Goal: Task Accomplishment & Management: Manage account settings

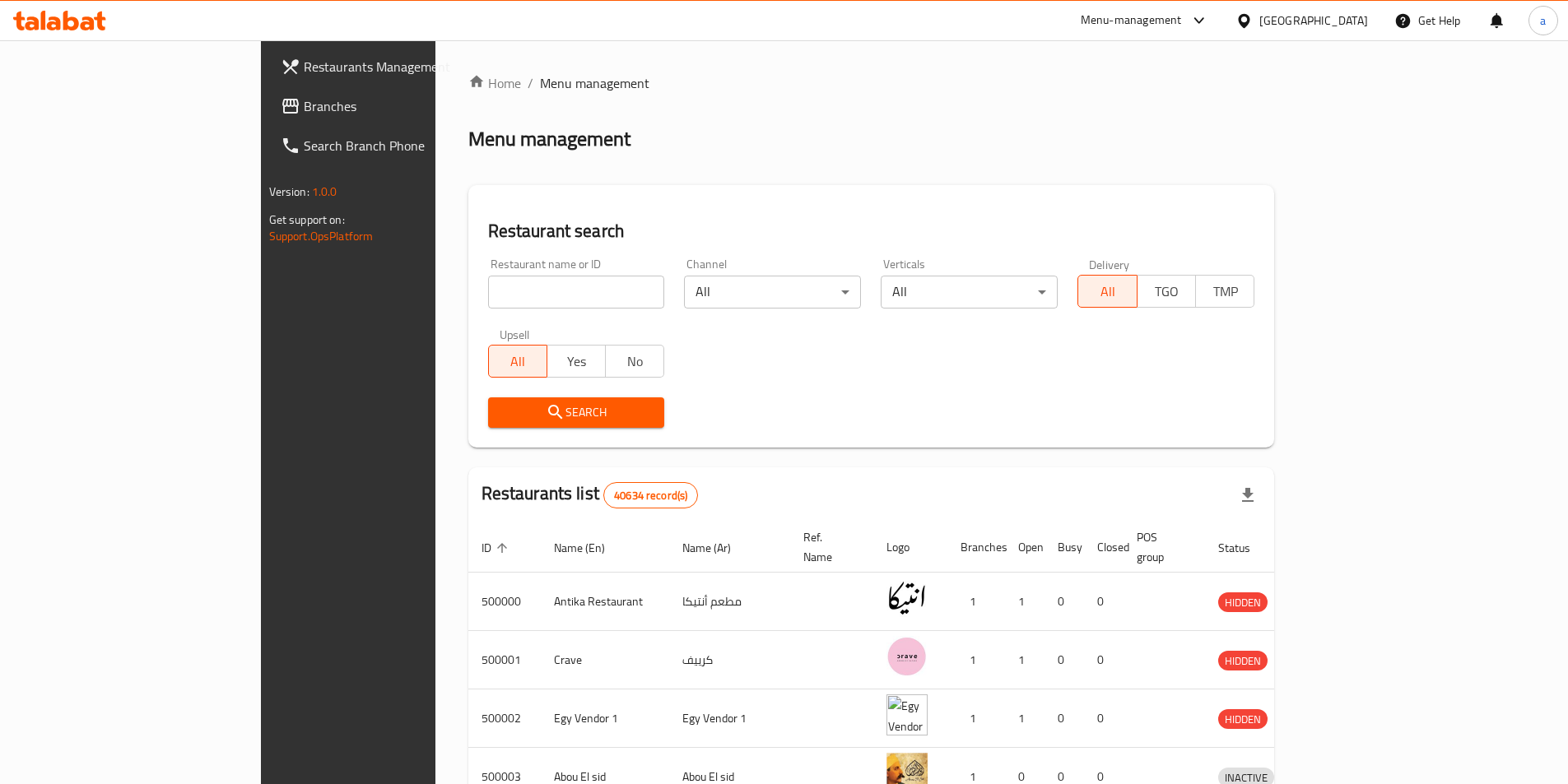
click at [1350, 27] on div "[GEOGRAPHIC_DATA]" at bounding box center [1314, 20] width 109 height 18
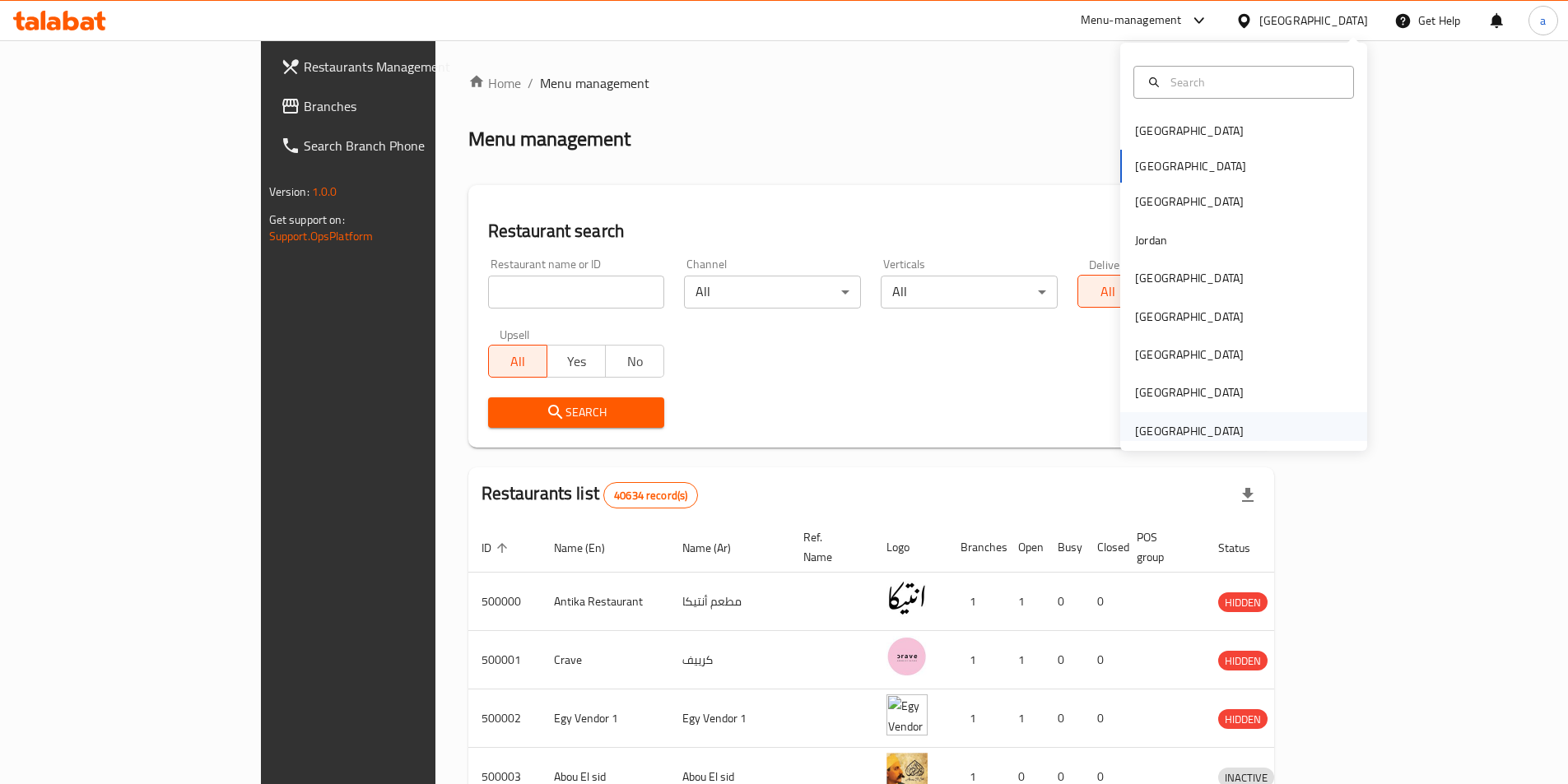
click at [1183, 426] on div "[GEOGRAPHIC_DATA]" at bounding box center [1189, 430] width 109 height 18
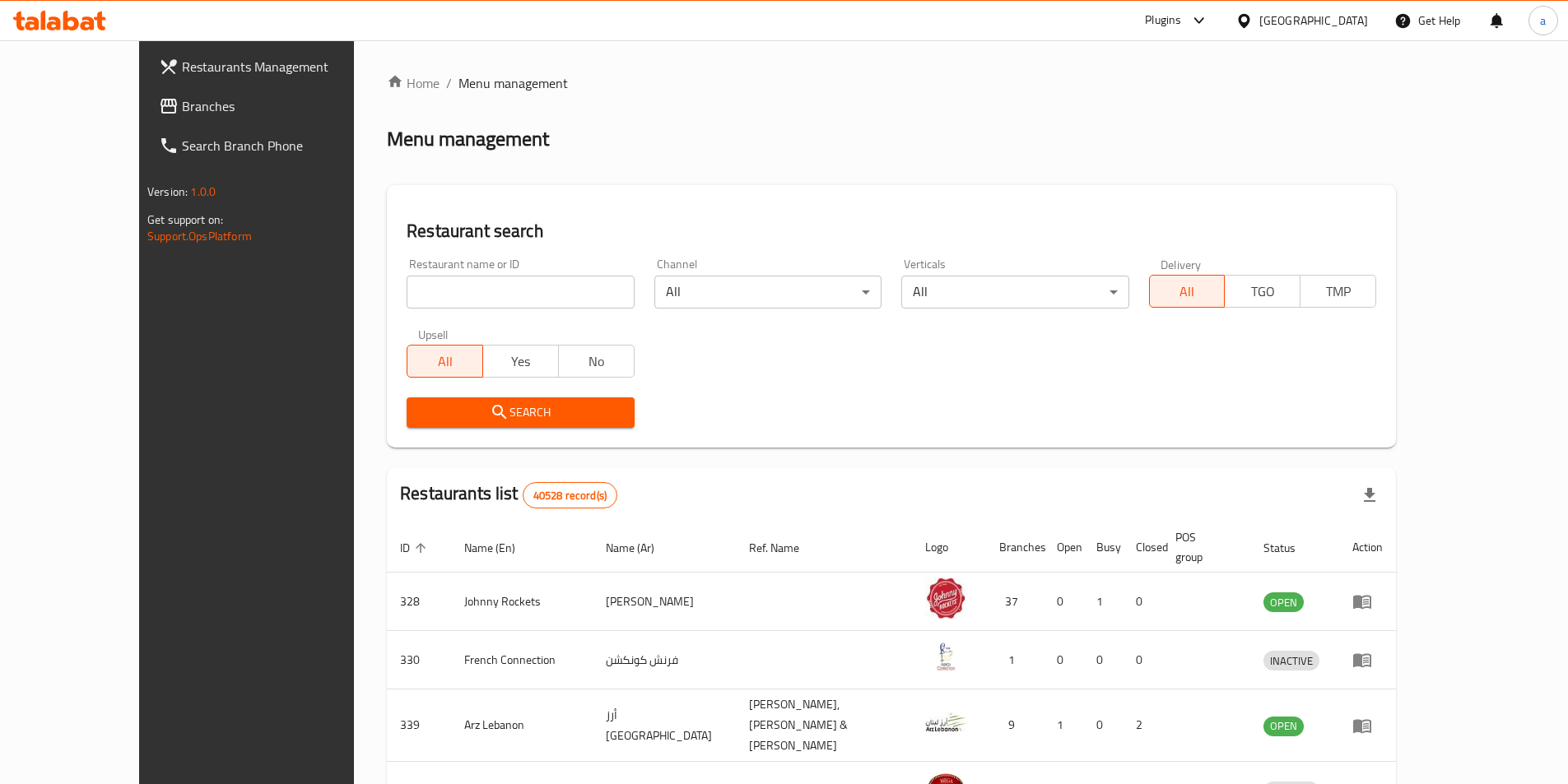
click at [182, 99] on span "Branches" at bounding box center [285, 106] width 206 height 20
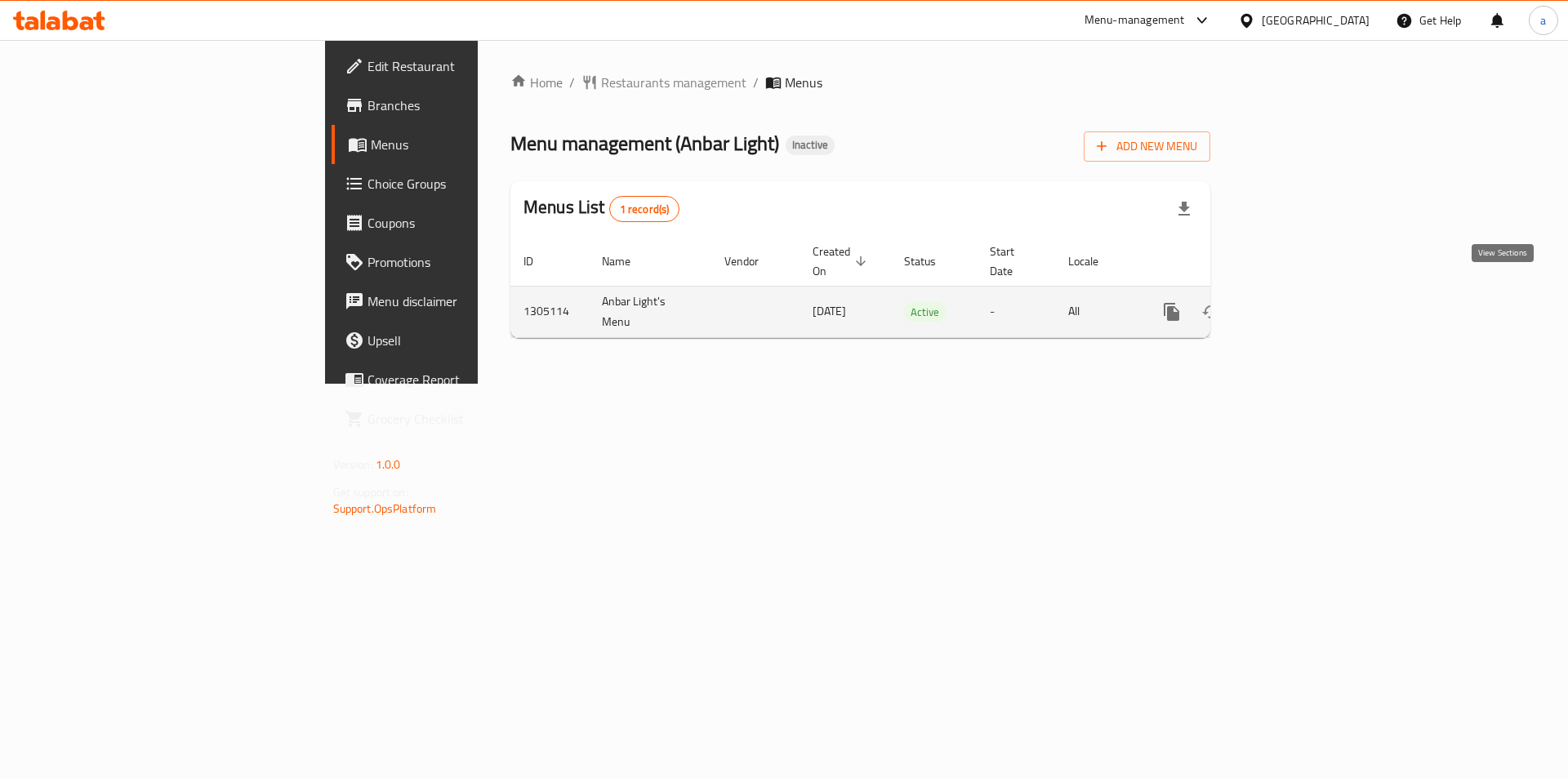
click at [1297, 305] on icon "enhanced table" at bounding box center [1290, 312] width 15 height 15
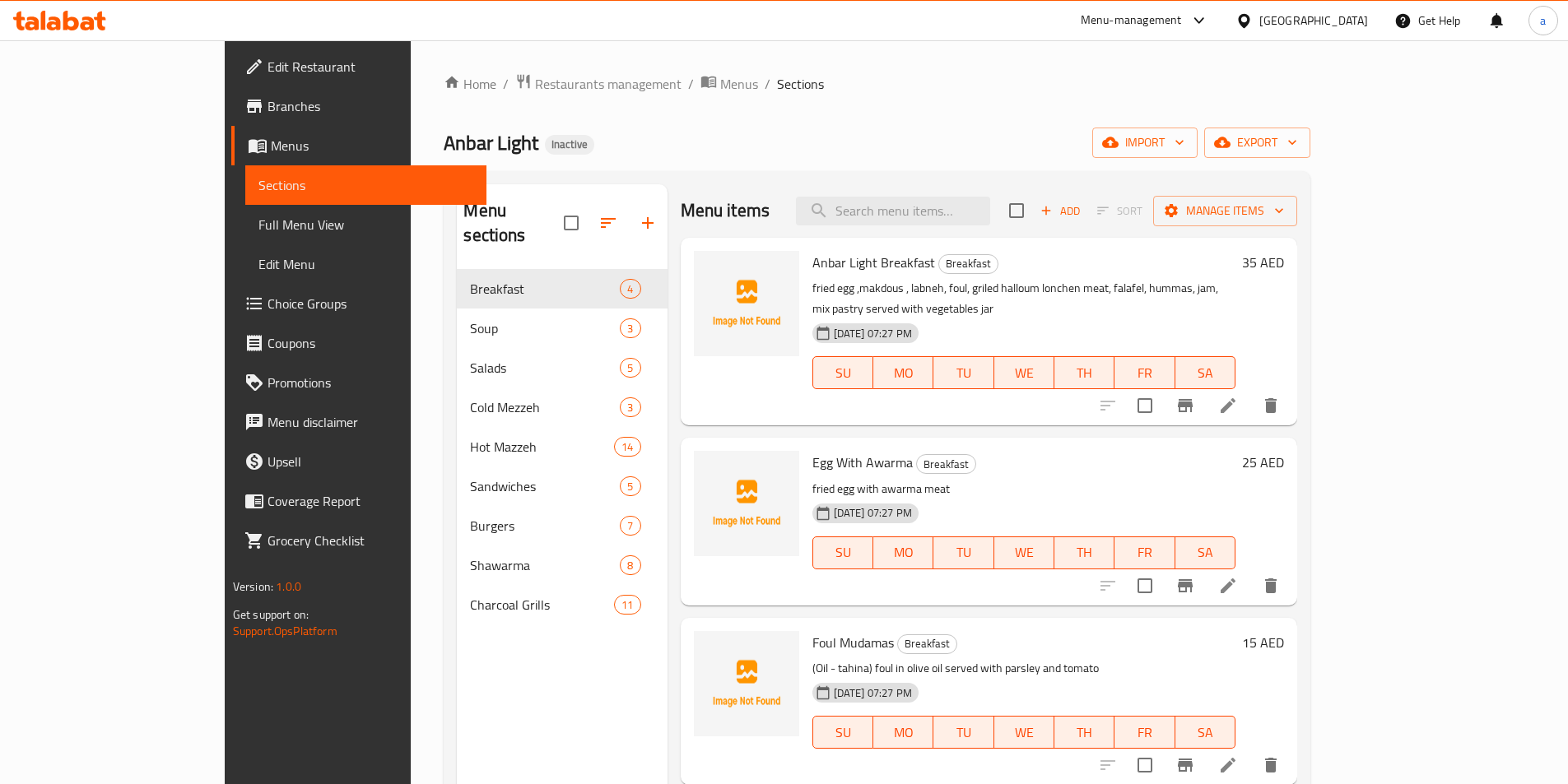
click at [259, 186] on span "Sections" at bounding box center [366, 185] width 215 height 20
click at [271, 145] on span "Menus" at bounding box center [372, 145] width 202 height 20
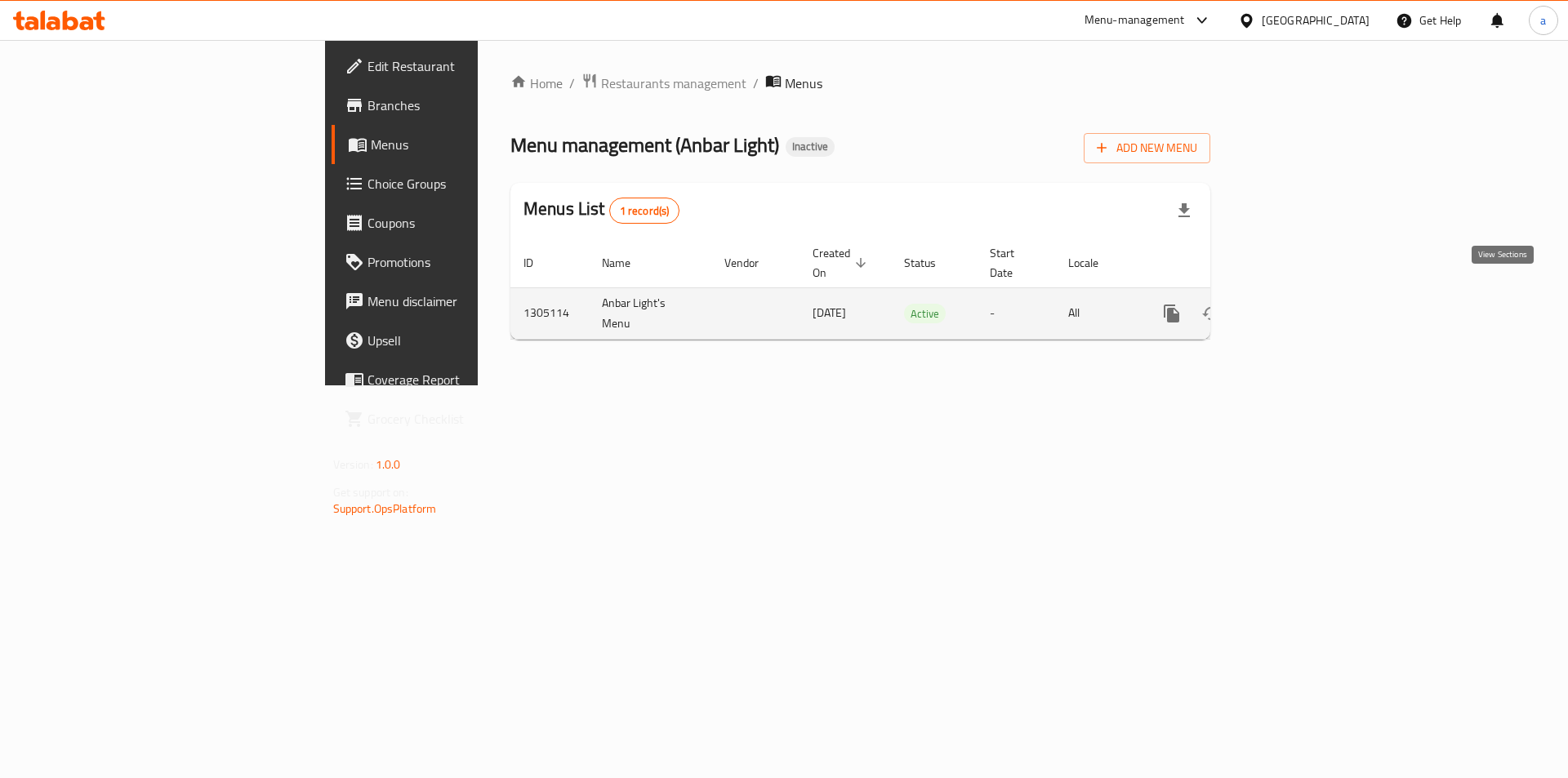
click at [1310, 307] on link "enhanced table" at bounding box center [1289, 313] width 39 height 39
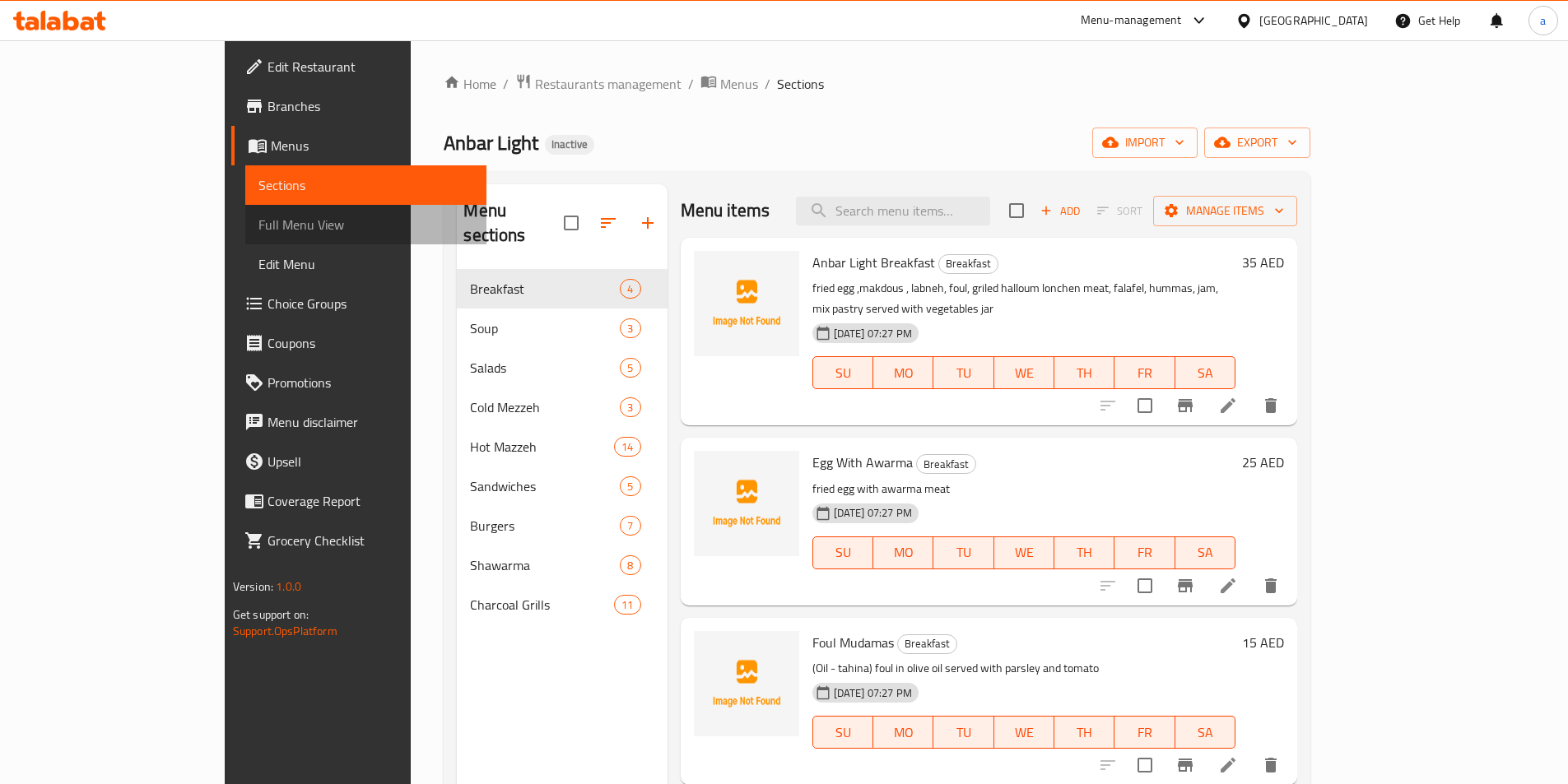
click at [259, 218] on span "Full Menu View" at bounding box center [366, 224] width 215 height 20
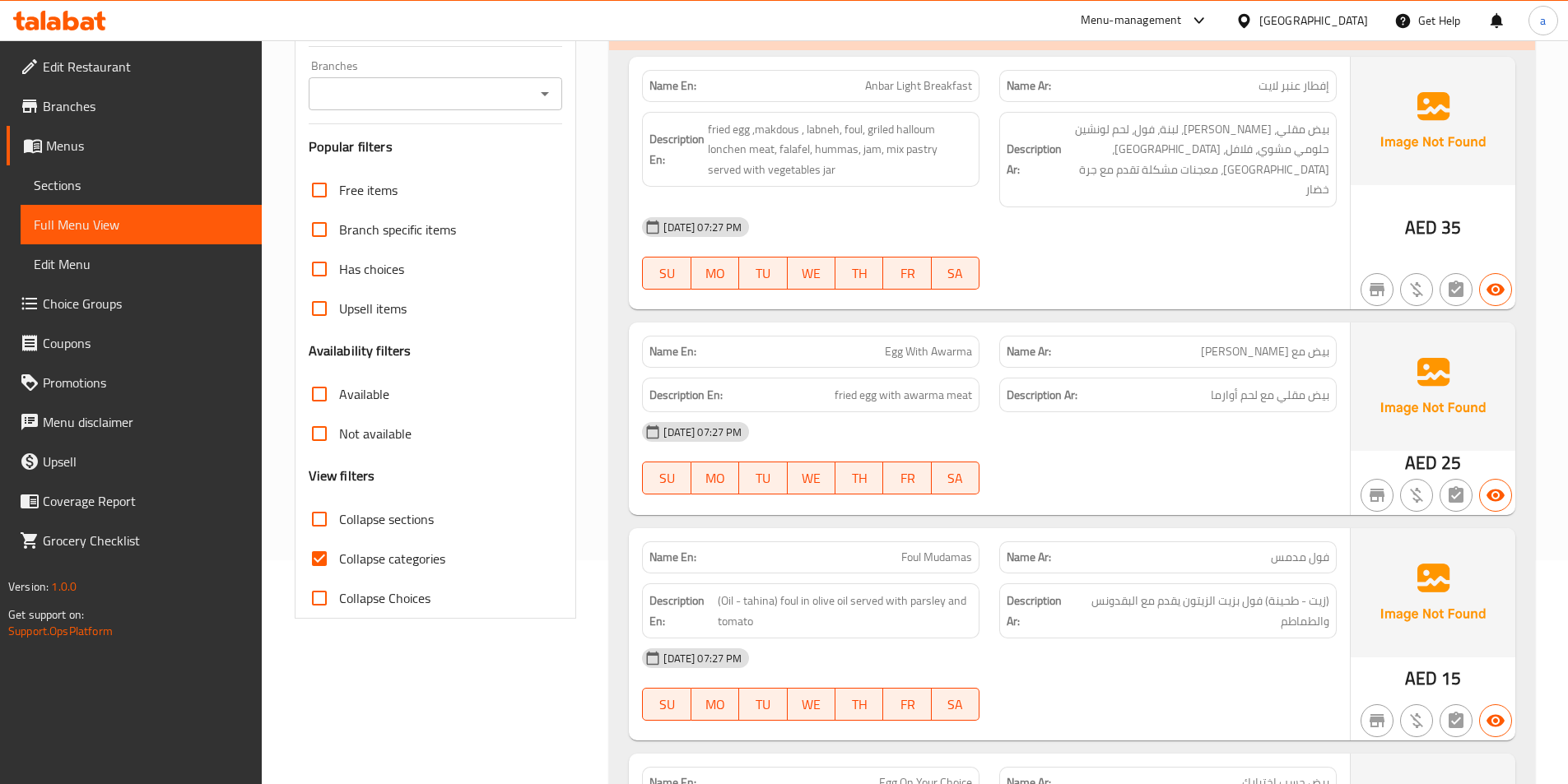
scroll to position [247, 0]
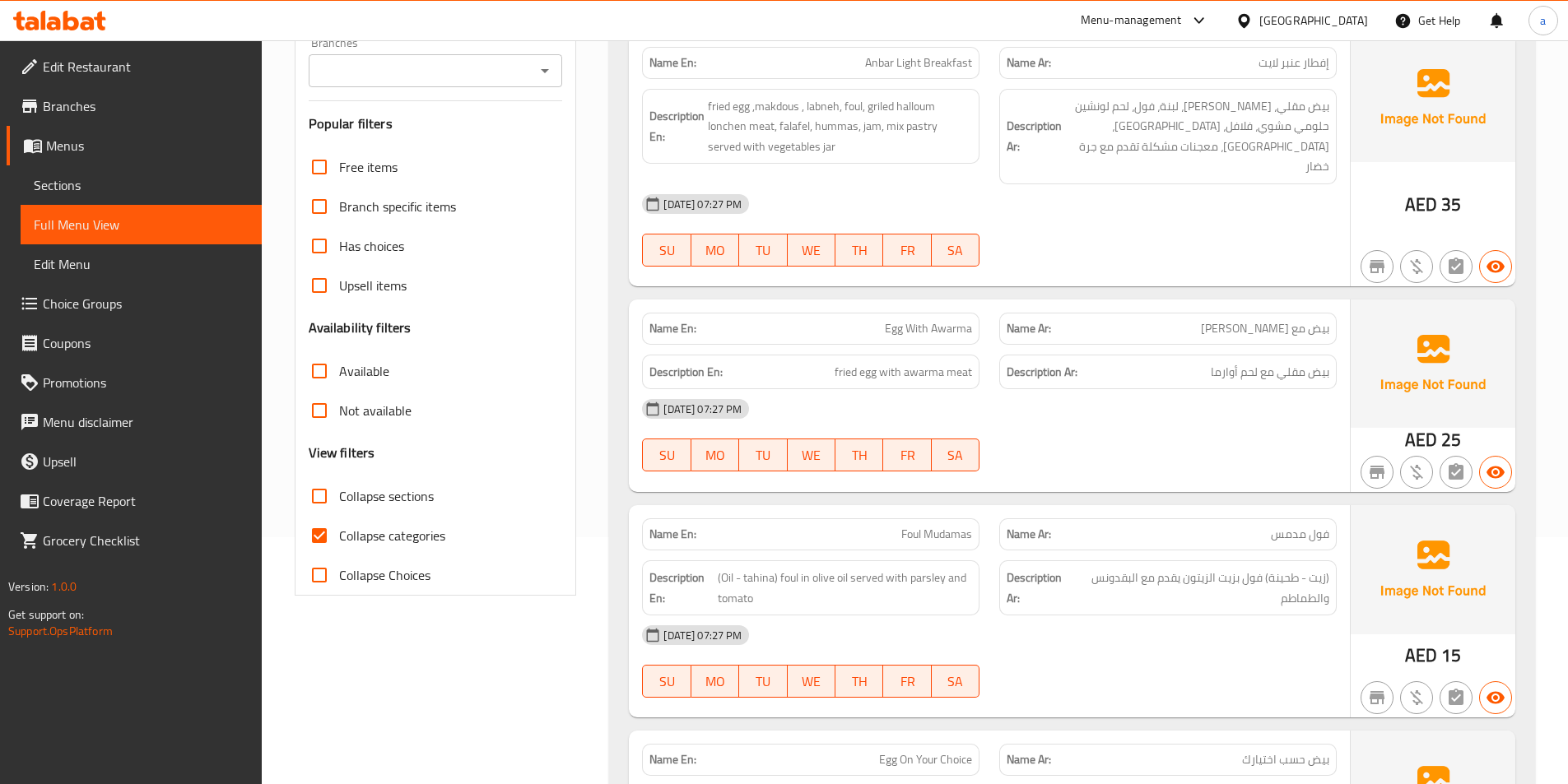
click at [331, 540] on input "Collapse categories" at bounding box center [319, 535] width 39 height 39
checkbox input "false"
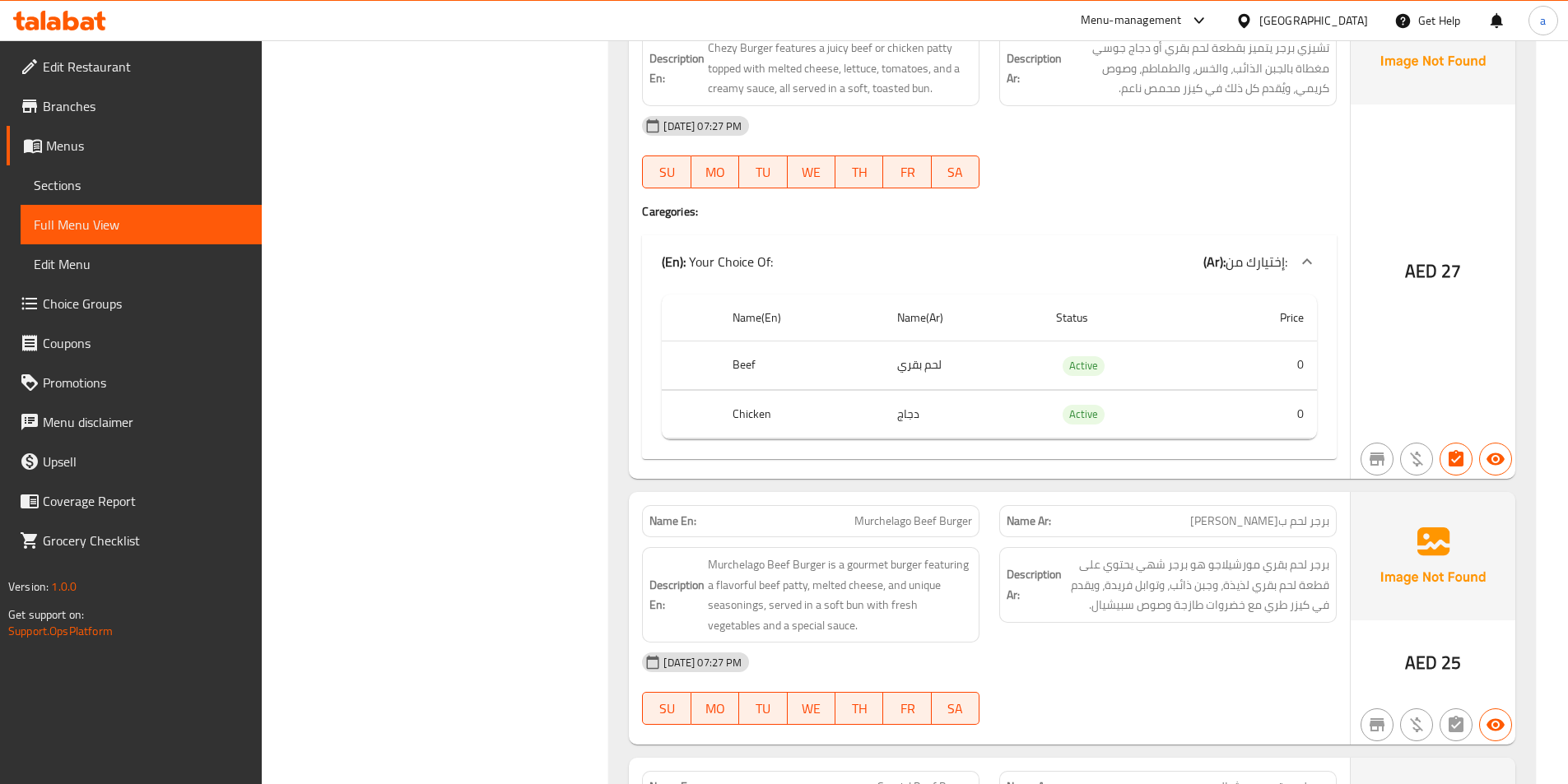
scroll to position [12834, 0]
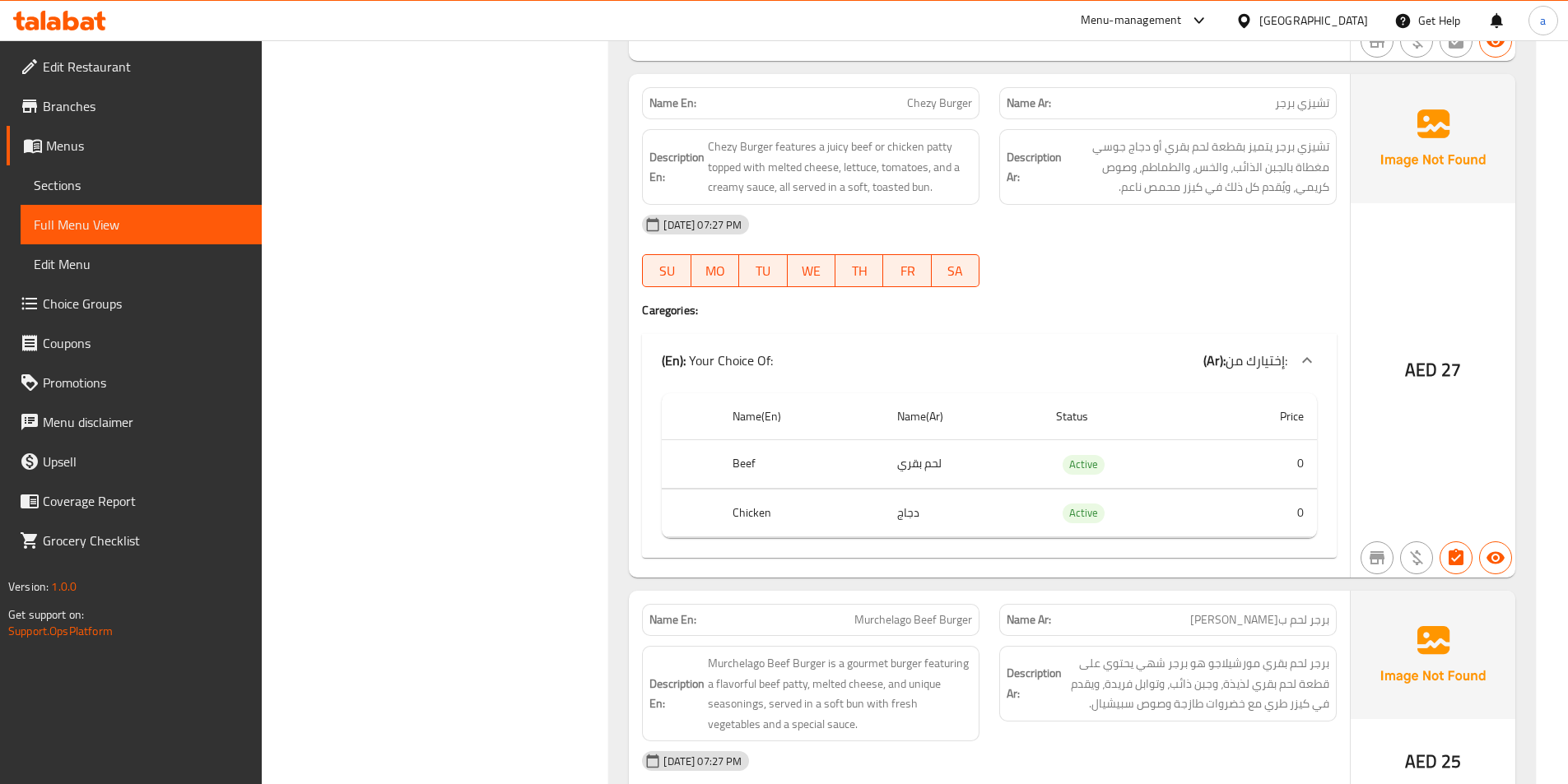
click at [108, 306] on span "Choice Groups" at bounding box center [146, 303] width 206 height 20
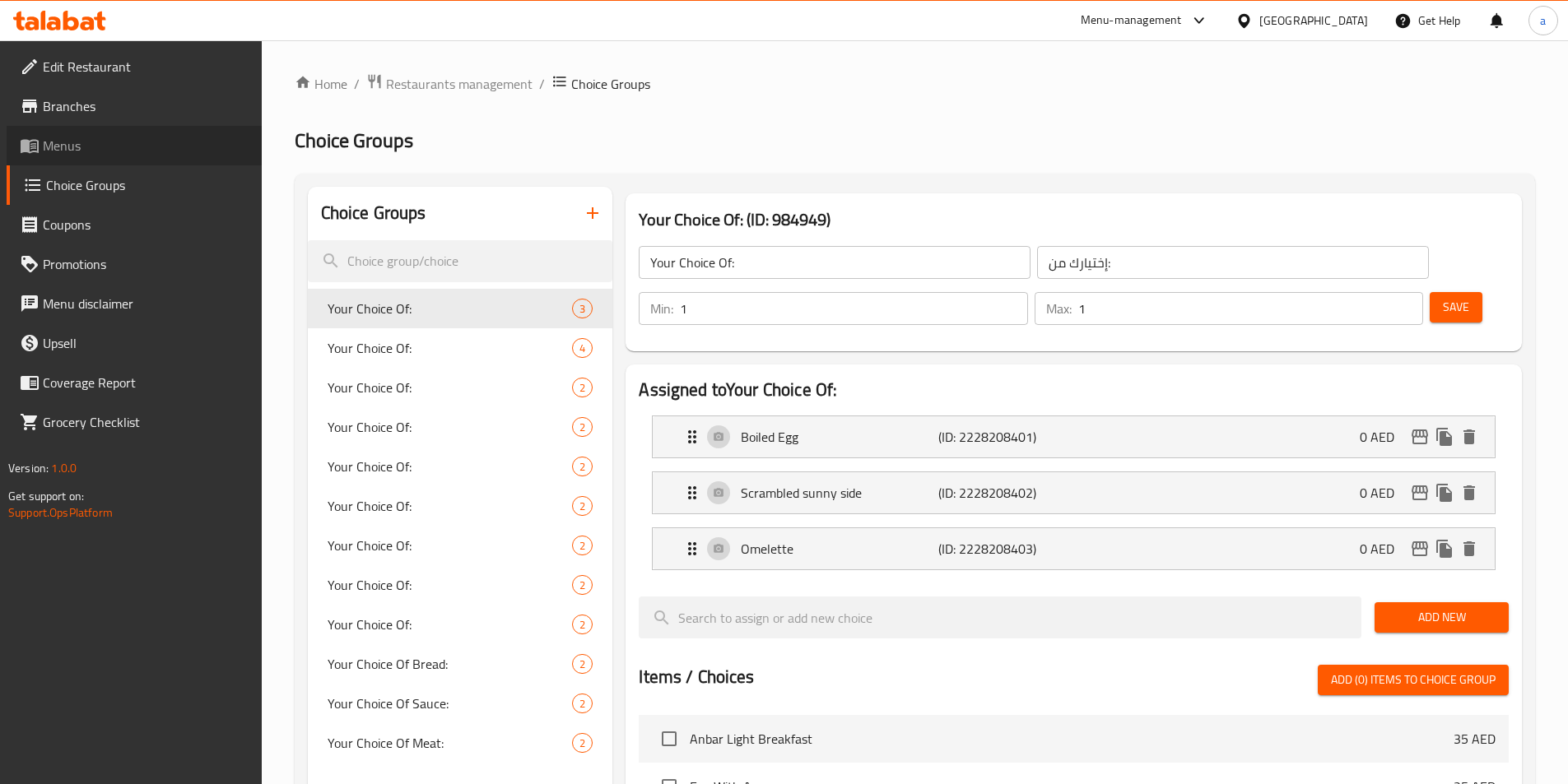
click at [118, 147] on span "Menus" at bounding box center [146, 145] width 206 height 20
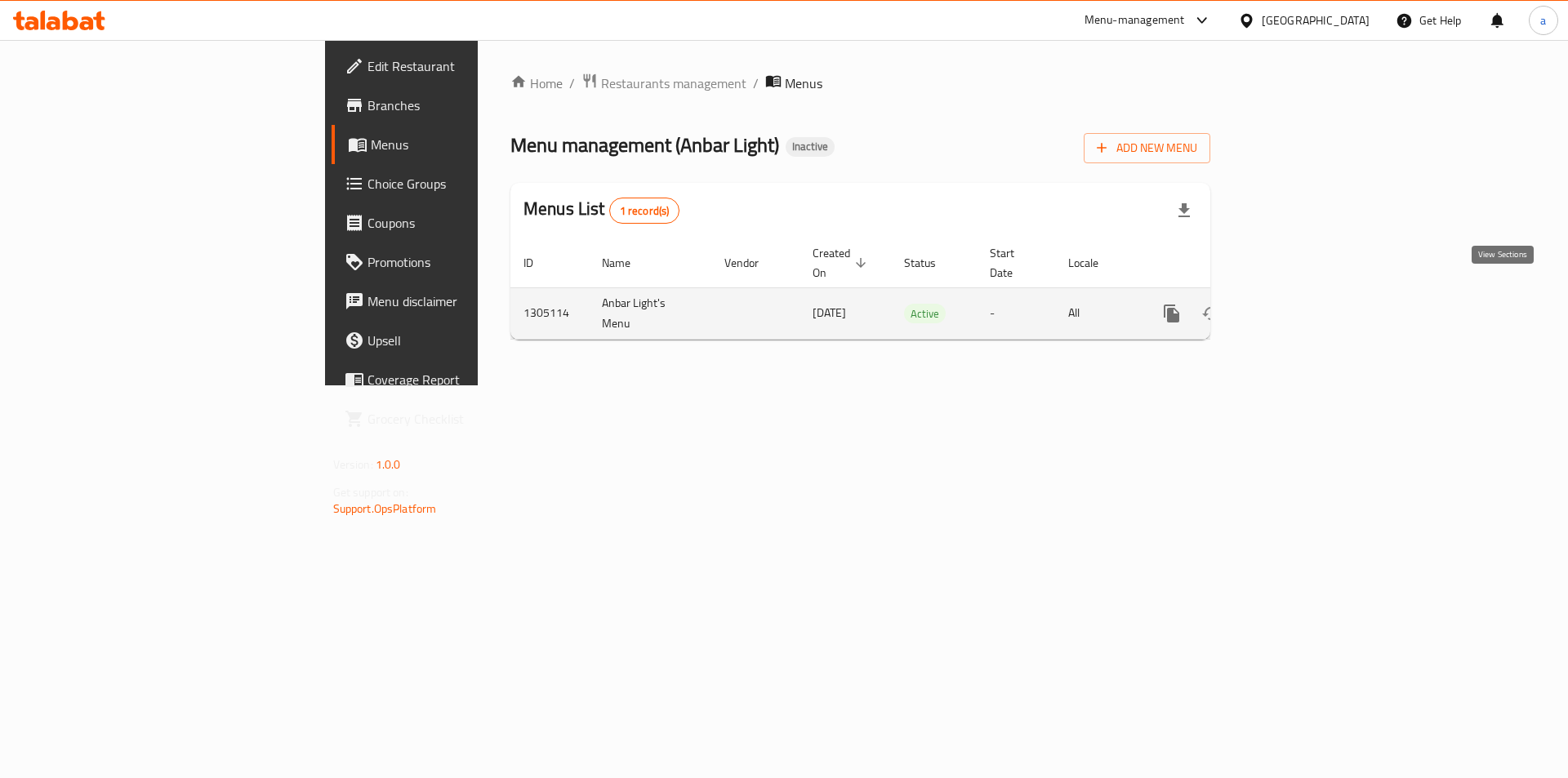
click at [1299, 304] on icon "enhanced table" at bounding box center [1290, 313] width 20 height 20
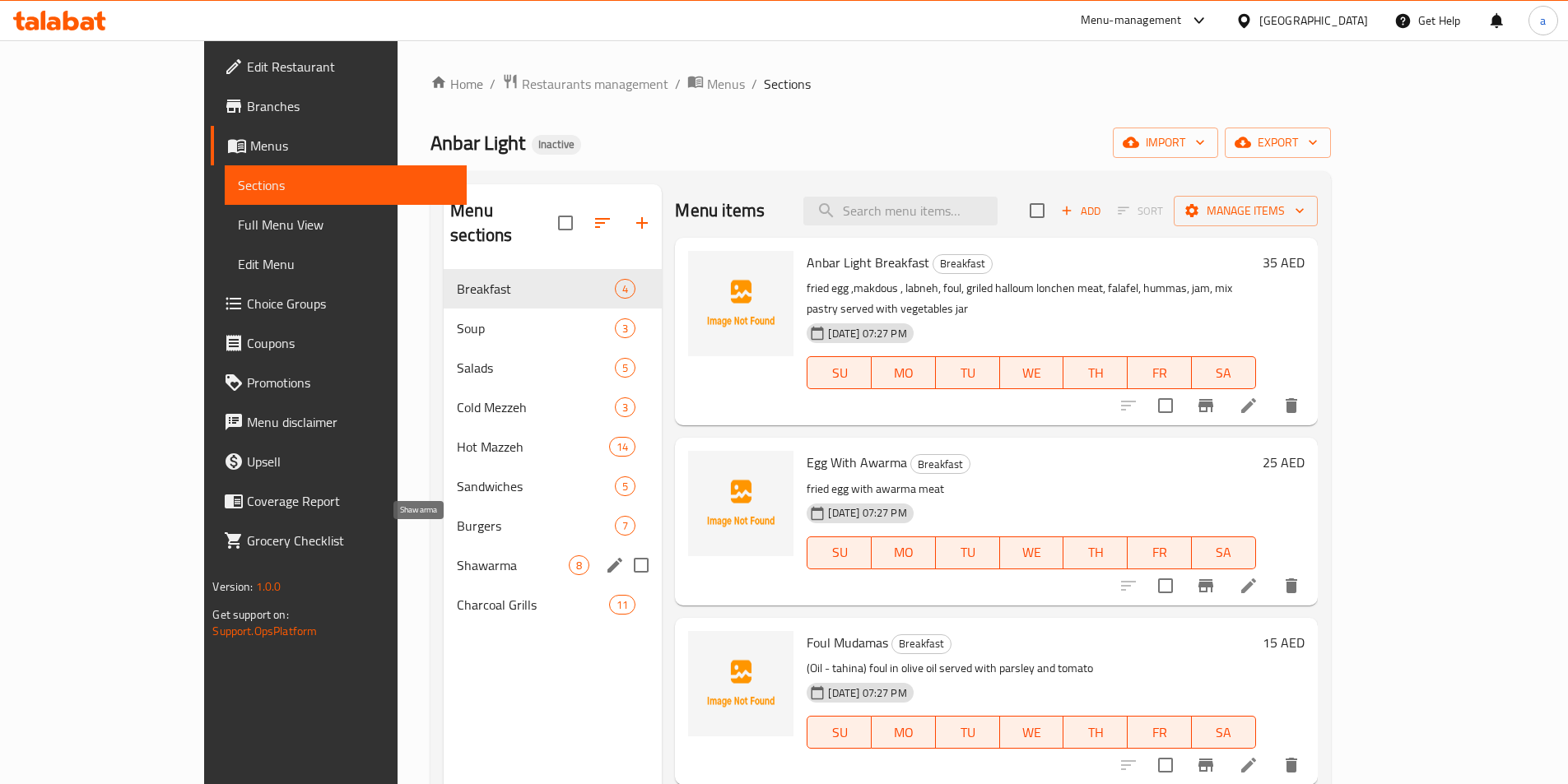
click at [457, 555] on span "Shawarma" at bounding box center [512, 565] width 112 height 20
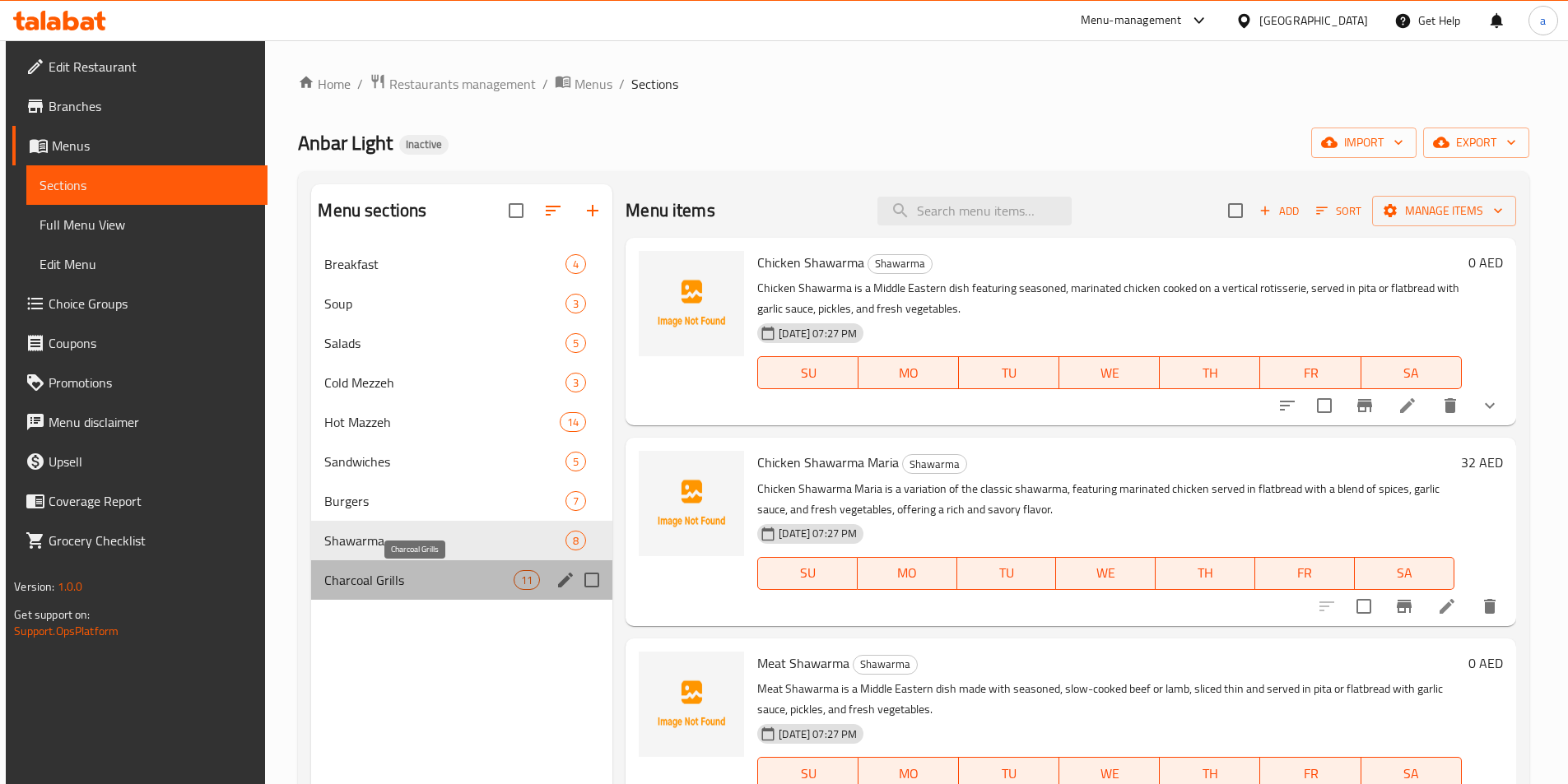
click at [383, 571] on span "Charcoal Grills" at bounding box center [419, 580] width 189 height 20
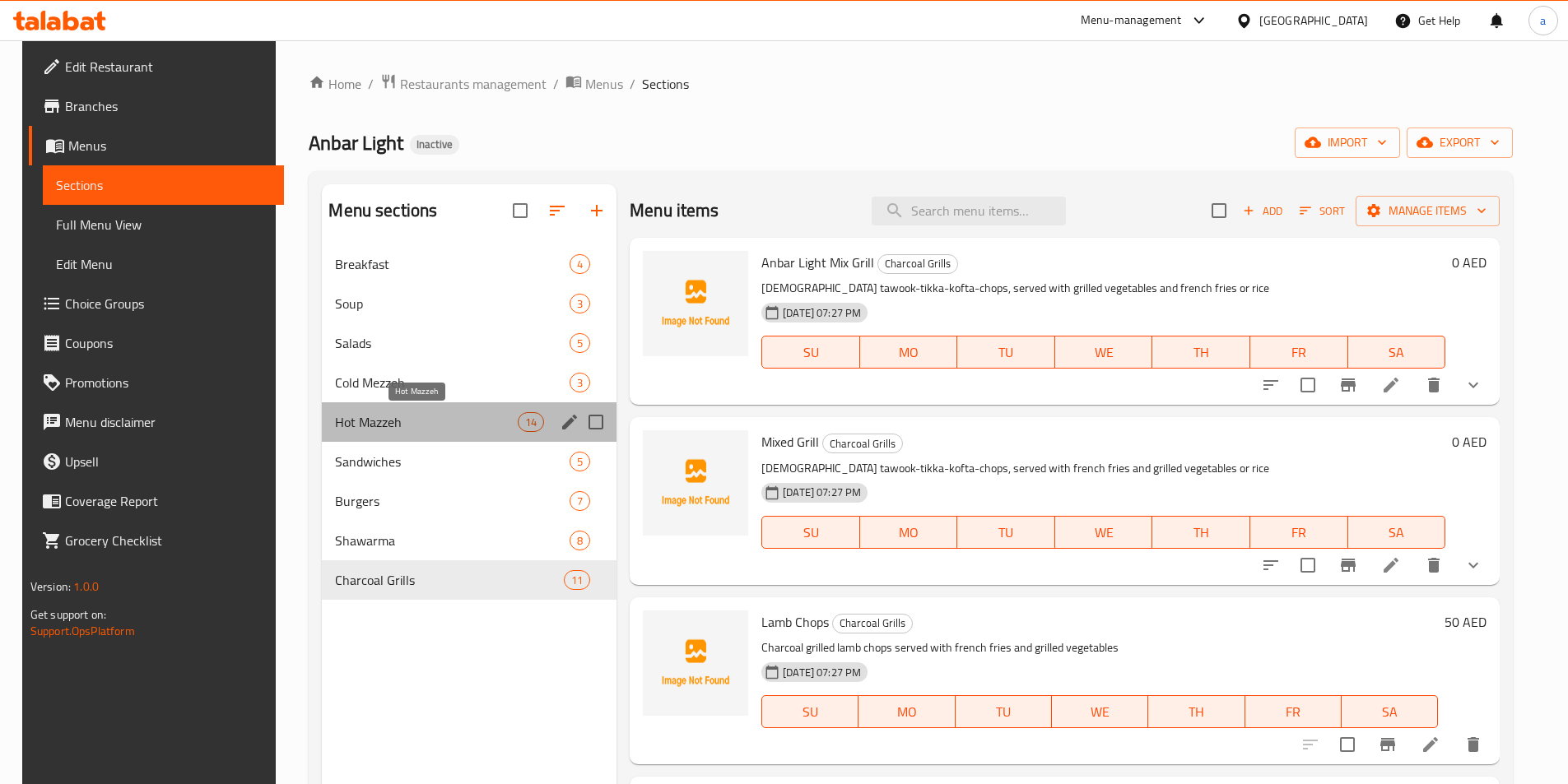
click at [366, 414] on span "Hot Mazzeh" at bounding box center [426, 422] width 182 height 20
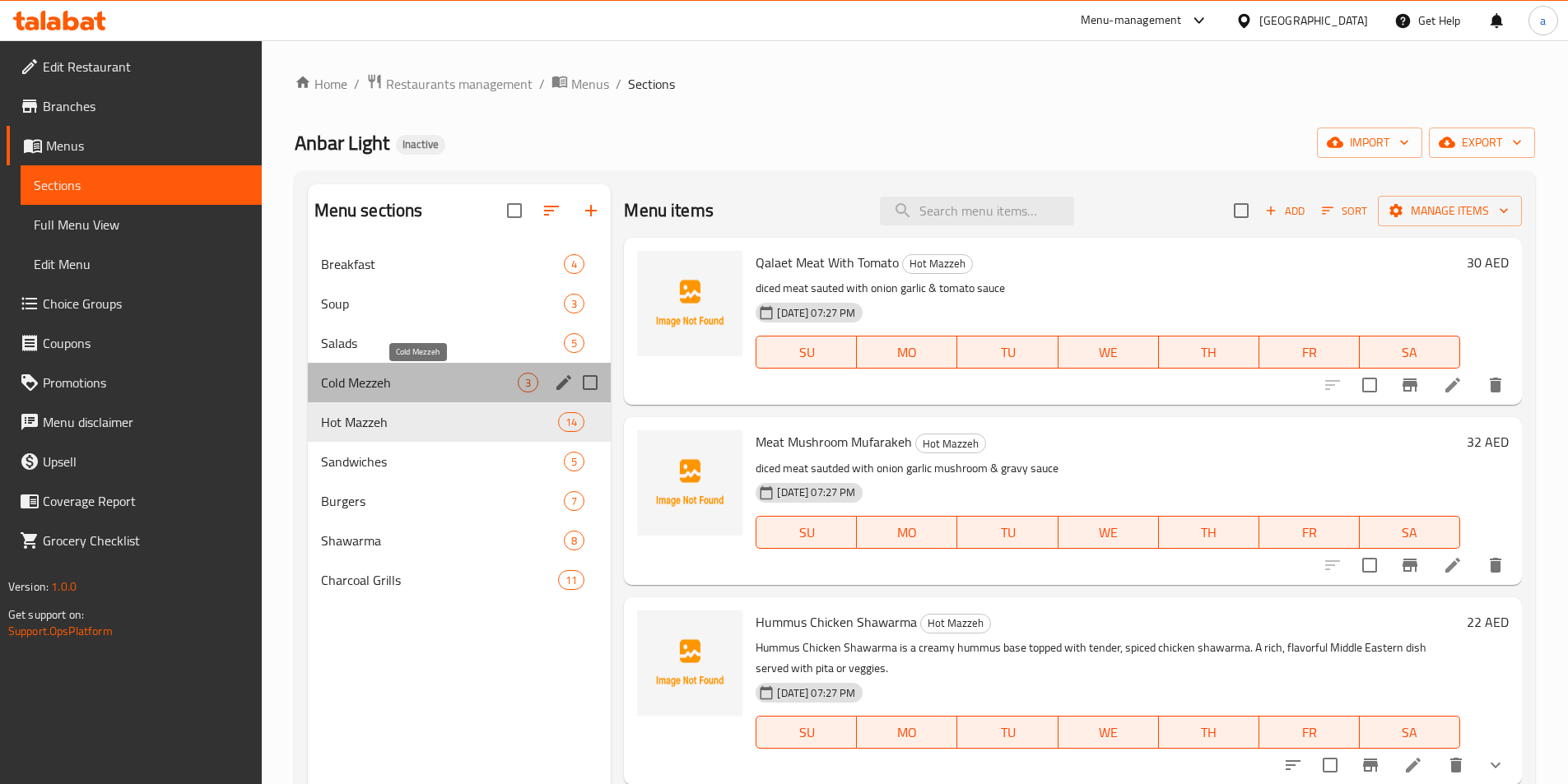
click at [358, 376] on span "Cold Mezzeh" at bounding box center [419, 382] width 198 height 20
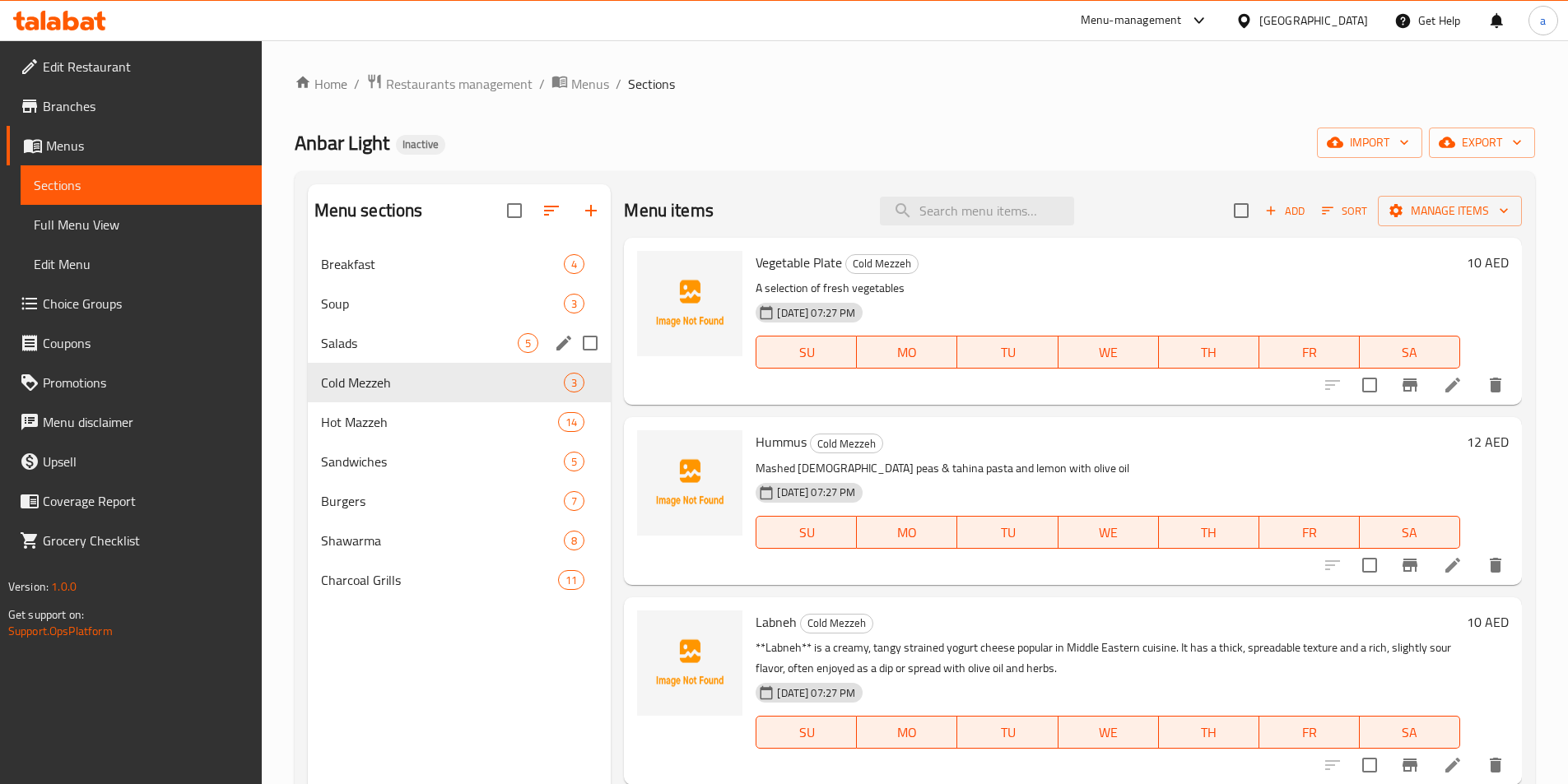
click at [356, 326] on div "Salads 5" at bounding box center [460, 342] width 303 height 39
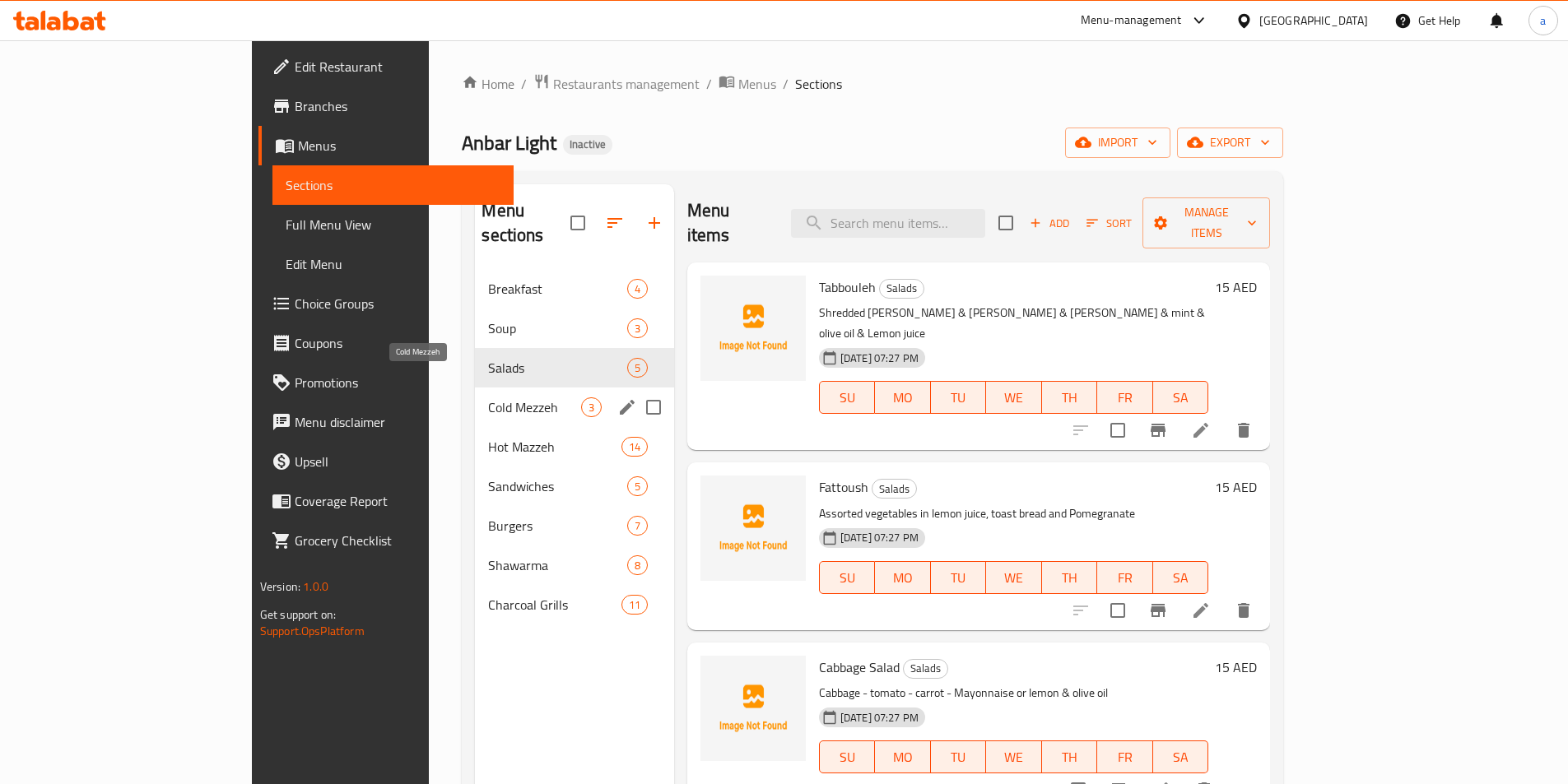
click at [489, 398] on span "Cold Mezzeh" at bounding box center [534, 407] width 93 height 20
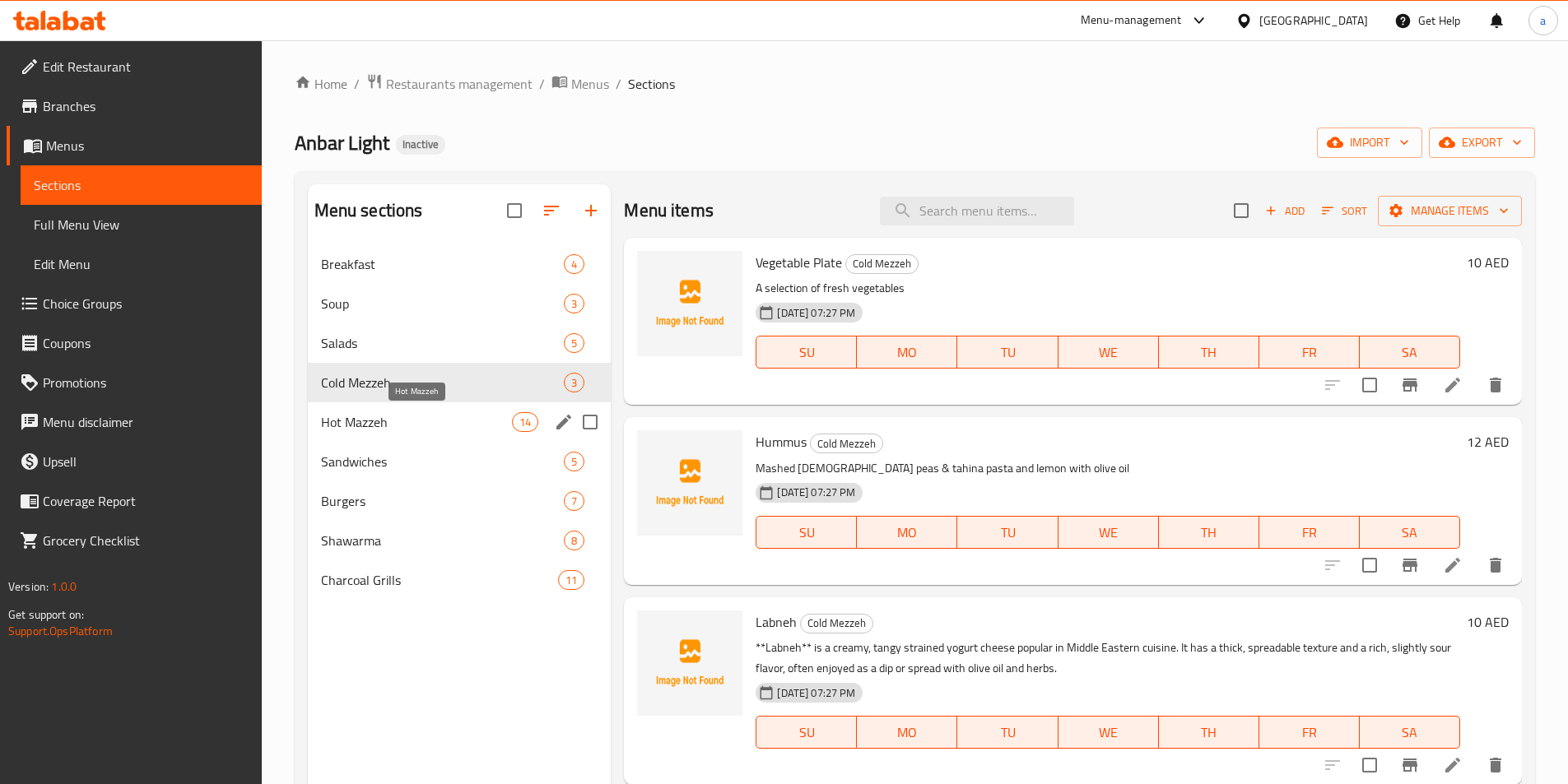
click at [384, 421] on span "Hot Mazzeh" at bounding box center [416, 422] width 192 height 20
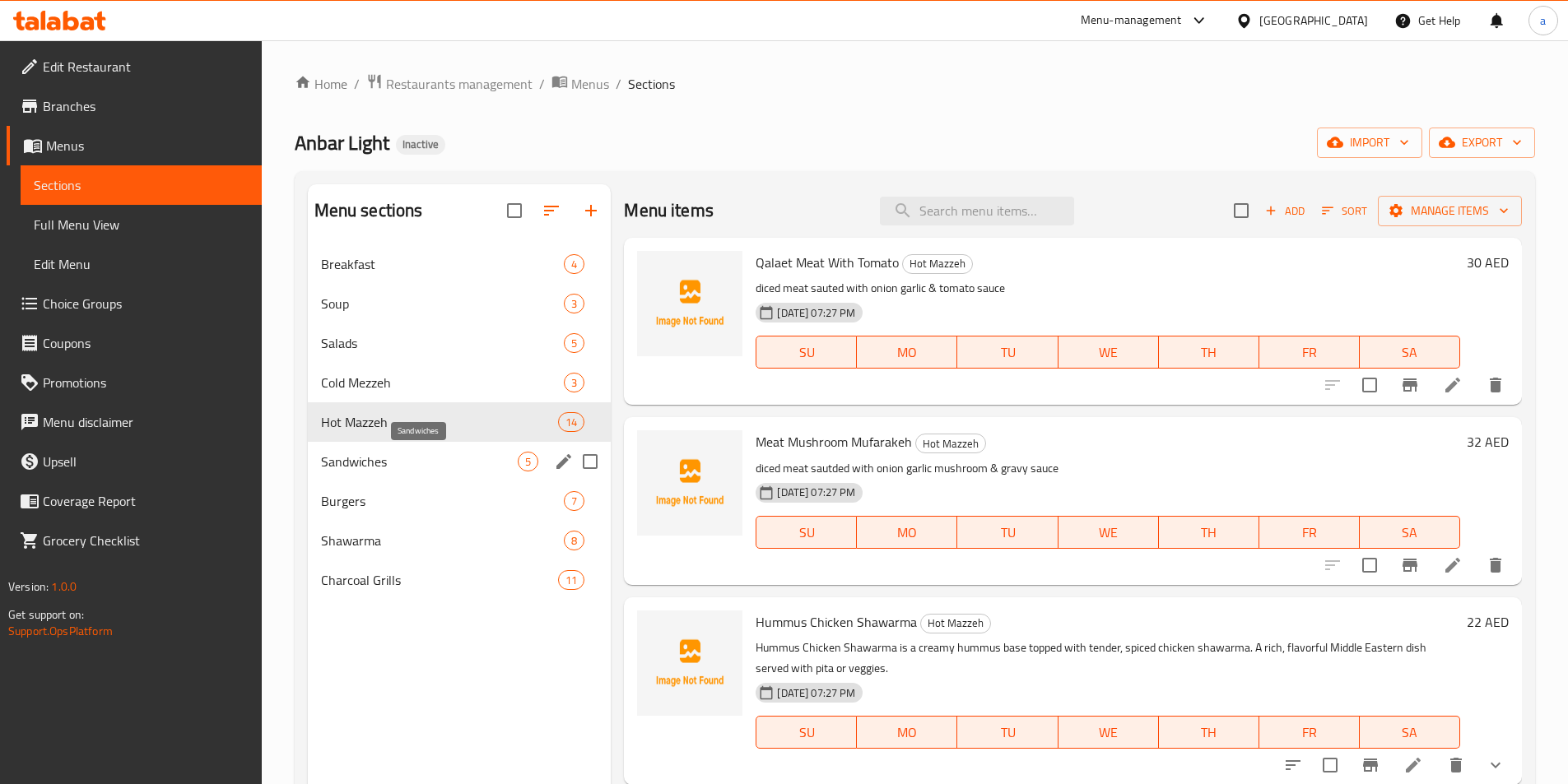
click at [443, 468] on span "Sandwiches" at bounding box center [419, 462] width 198 height 20
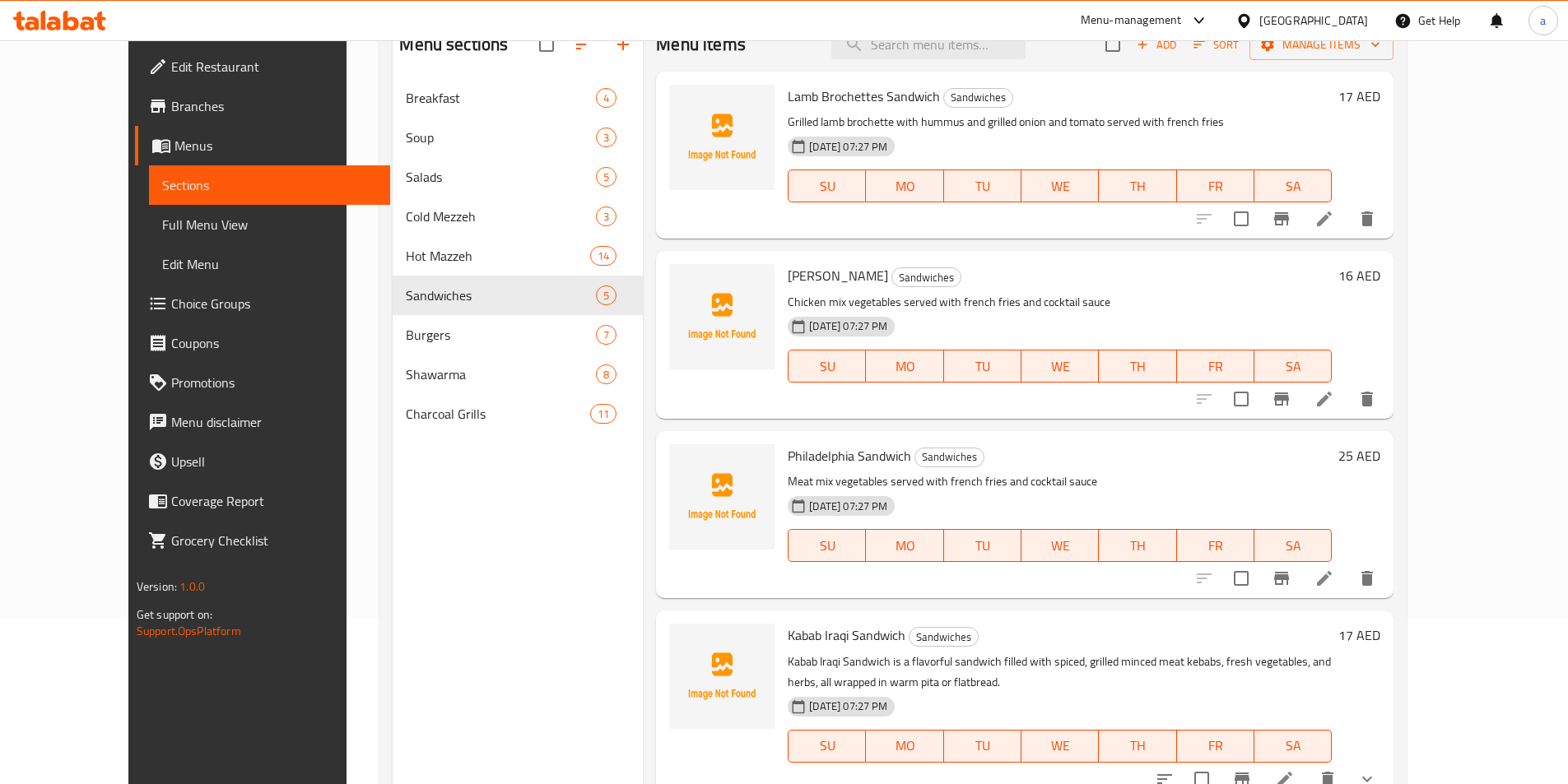
scroll to position [66, 0]
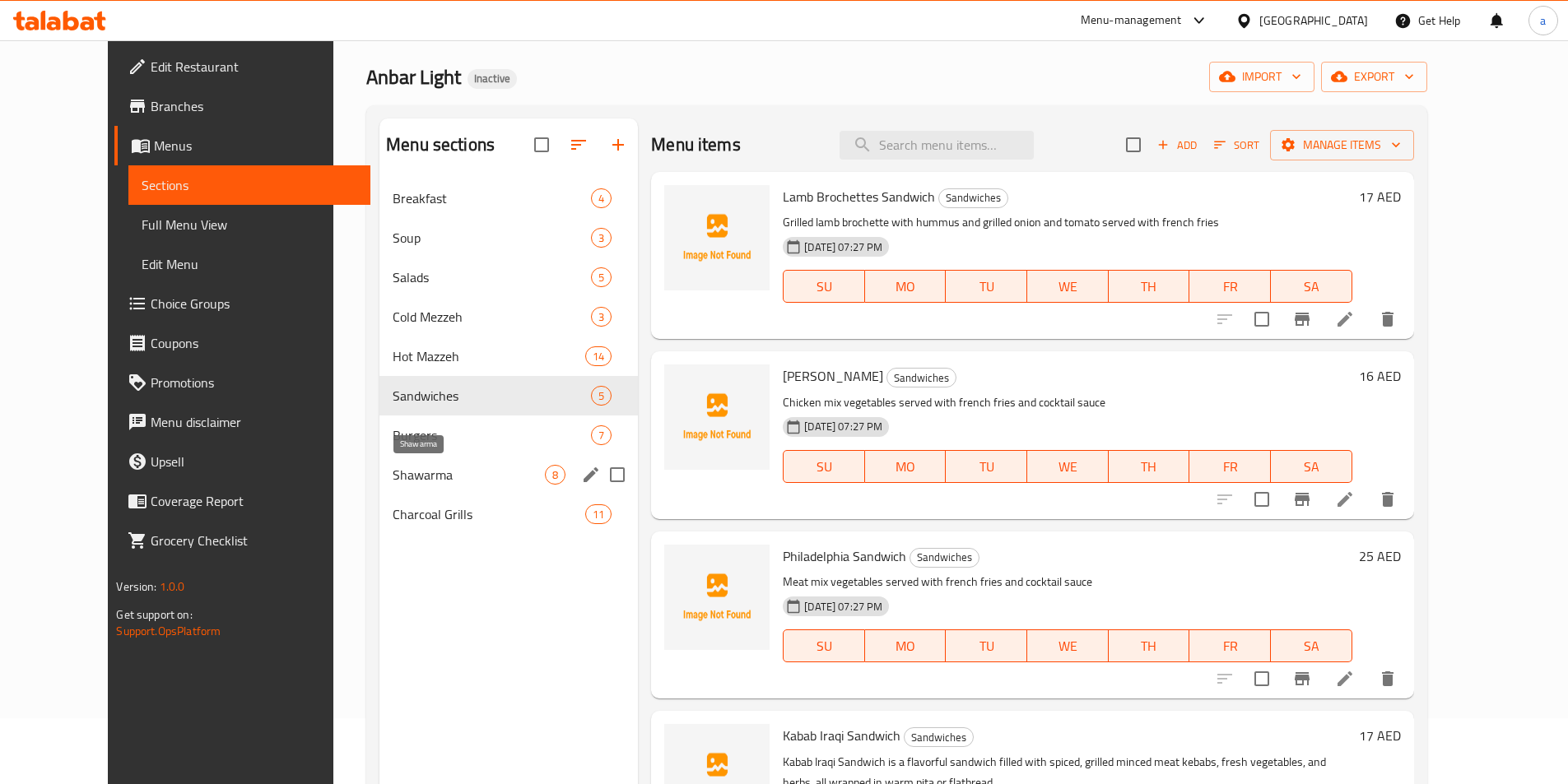
click at [449, 483] on span "Shawarma" at bounding box center [469, 474] width 153 height 20
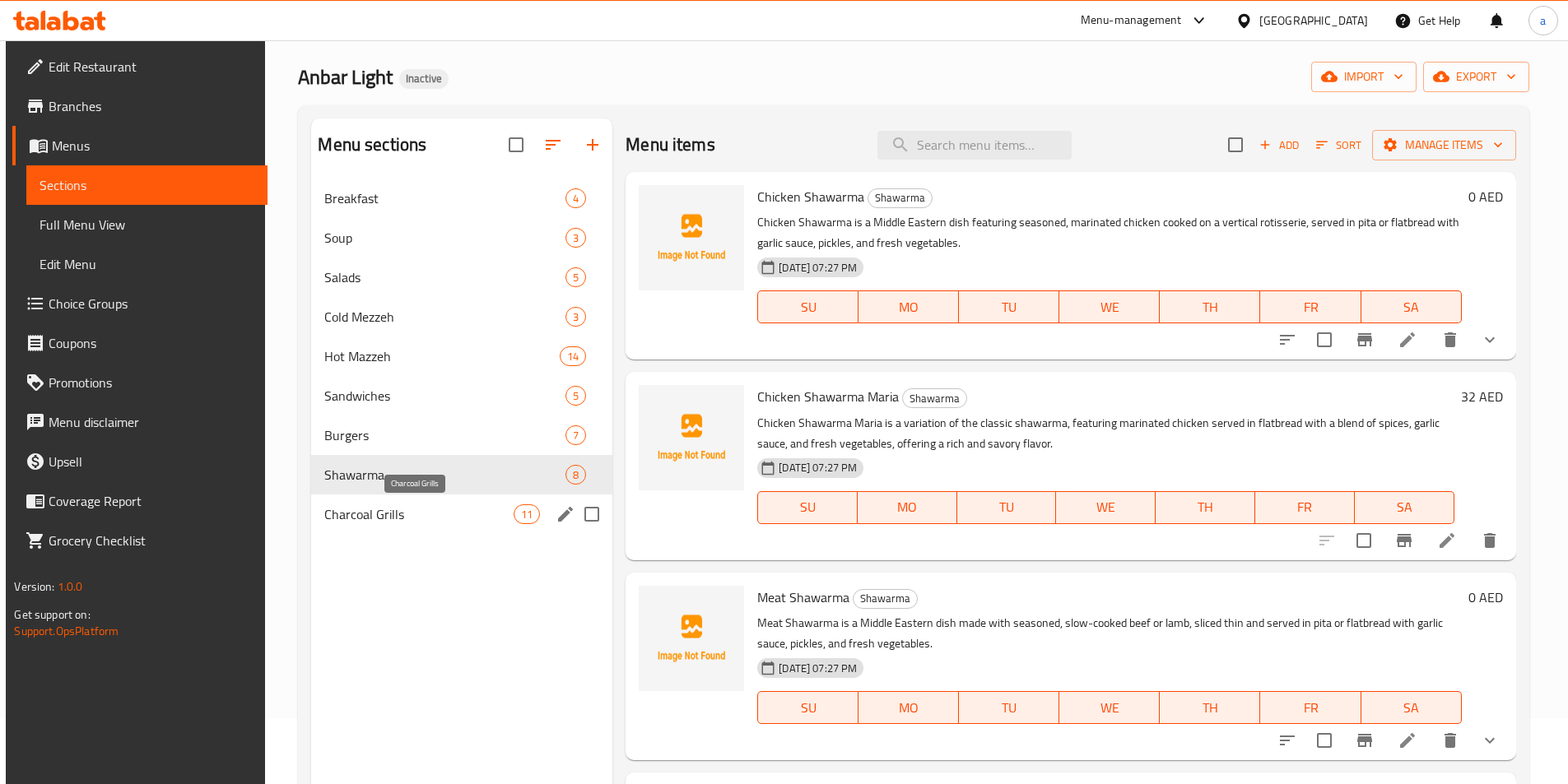
click at [447, 512] on span "Charcoal Grills" at bounding box center [419, 514] width 189 height 20
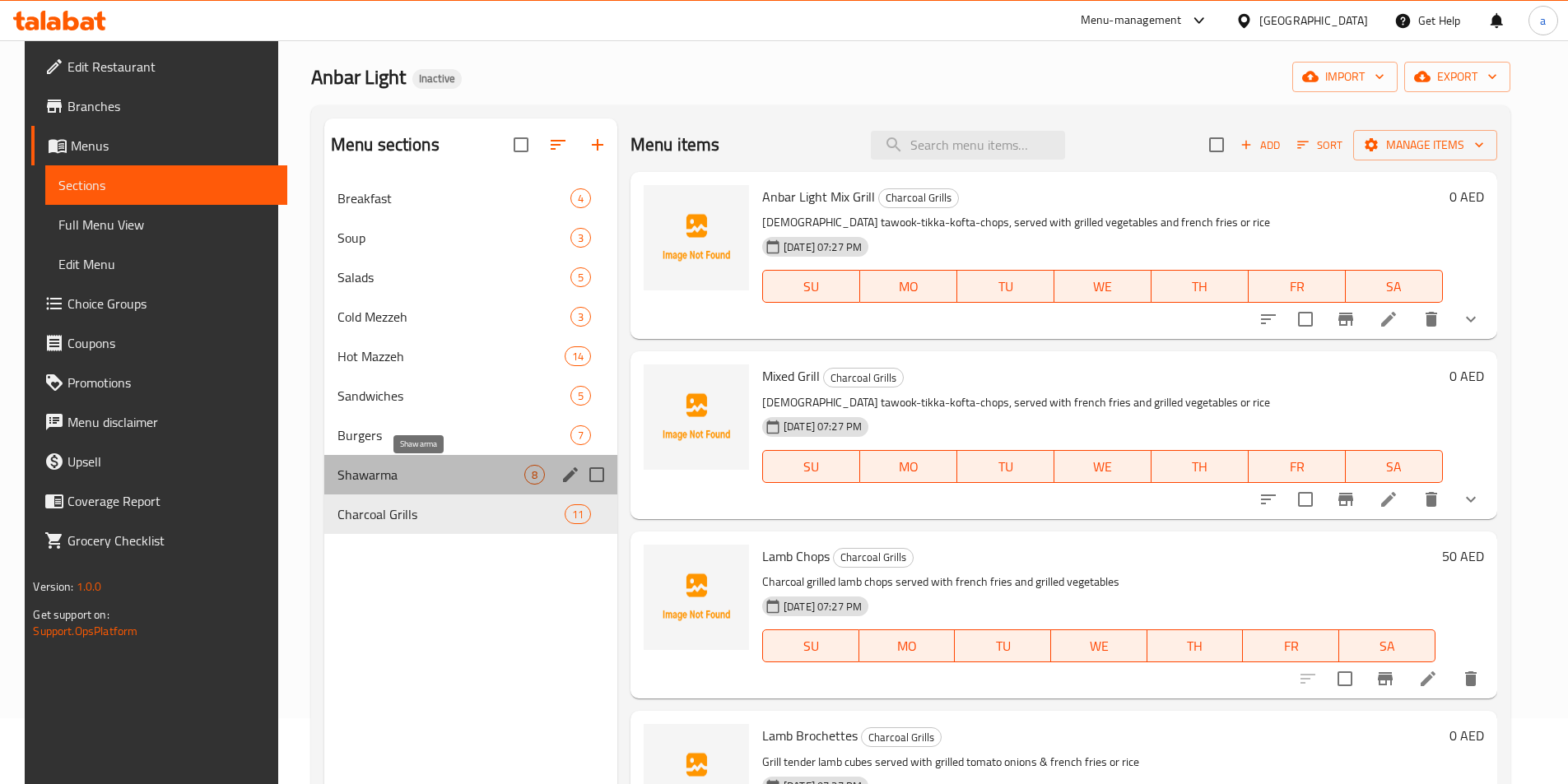
click at [443, 478] on span "Shawarma" at bounding box center [431, 474] width 187 height 20
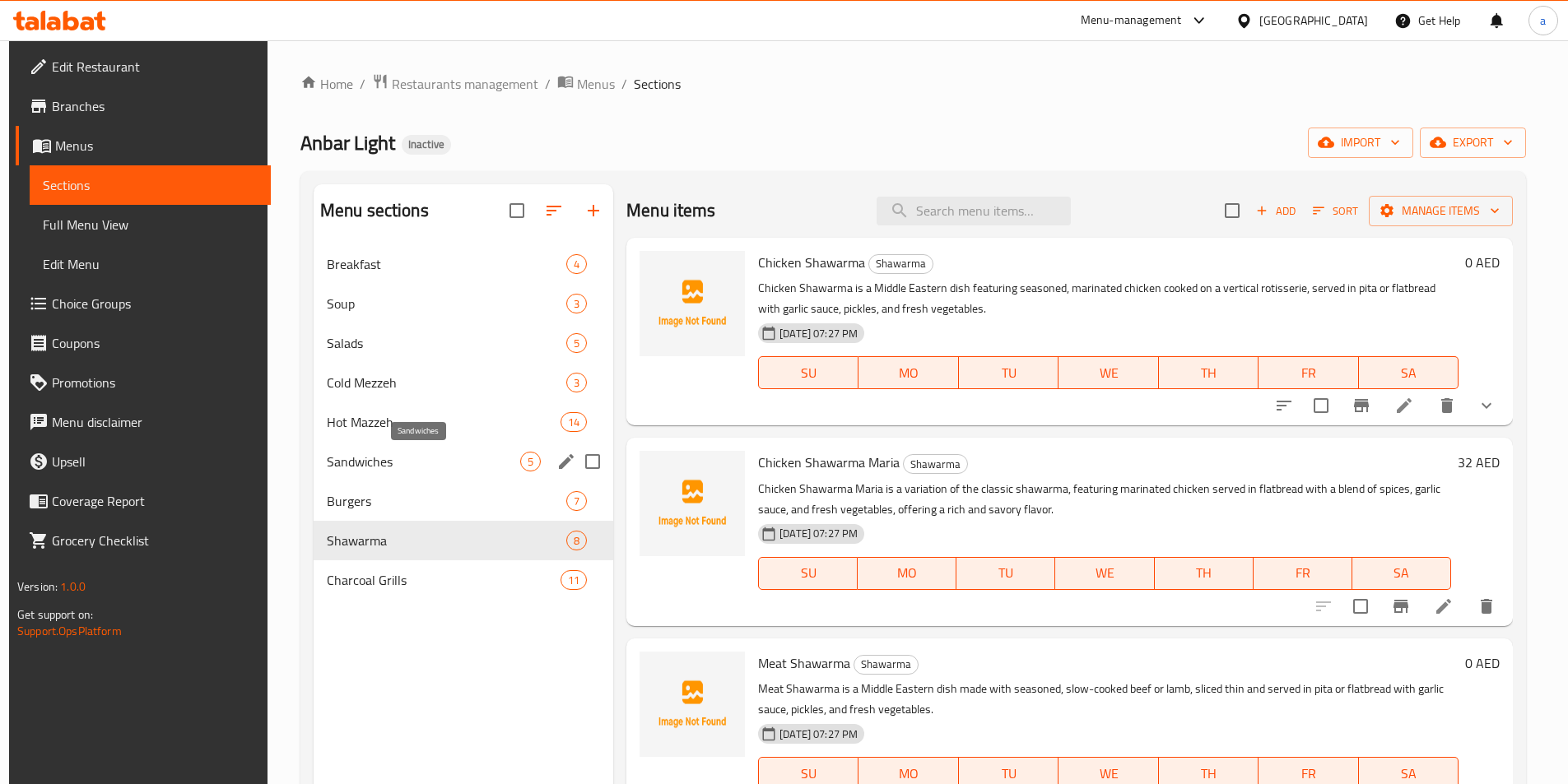
click at [407, 465] on span "Sandwiches" at bounding box center [423, 462] width 194 height 20
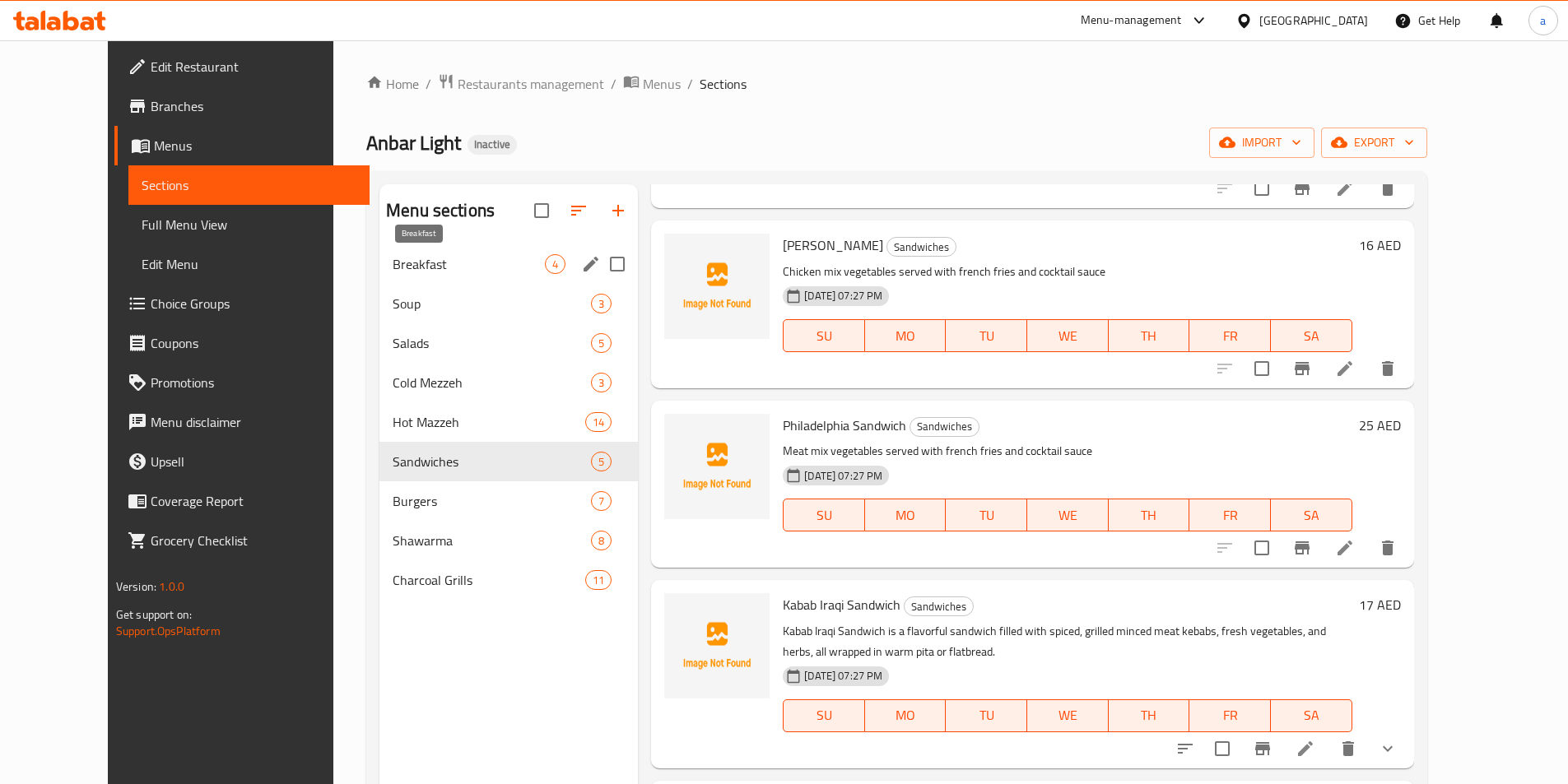
click at [392, 263] on span "Breakfast" at bounding box center [469, 264] width 153 height 20
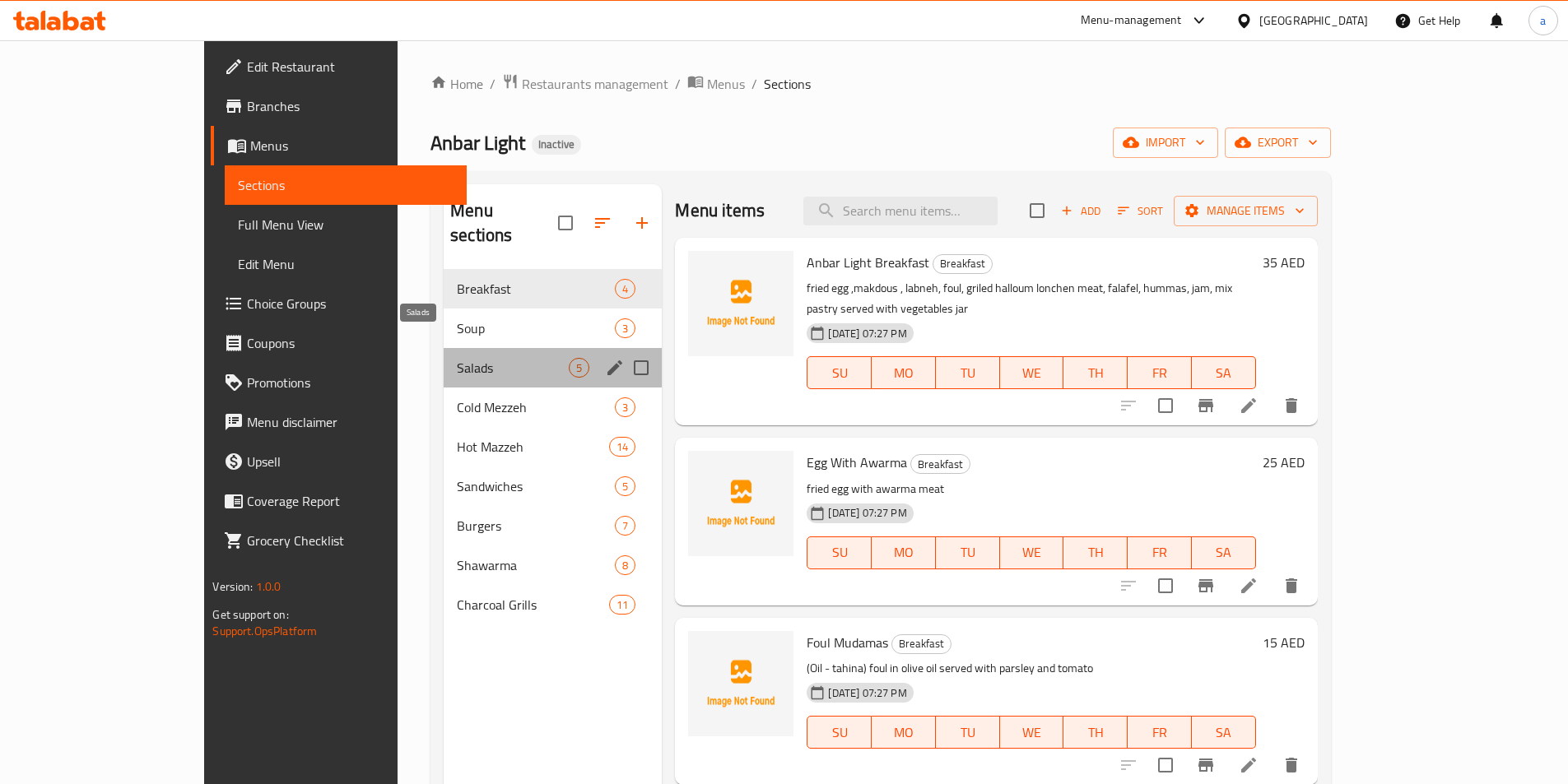
click at [457, 358] on span "Salads" at bounding box center [512, 367] width 112 height 20
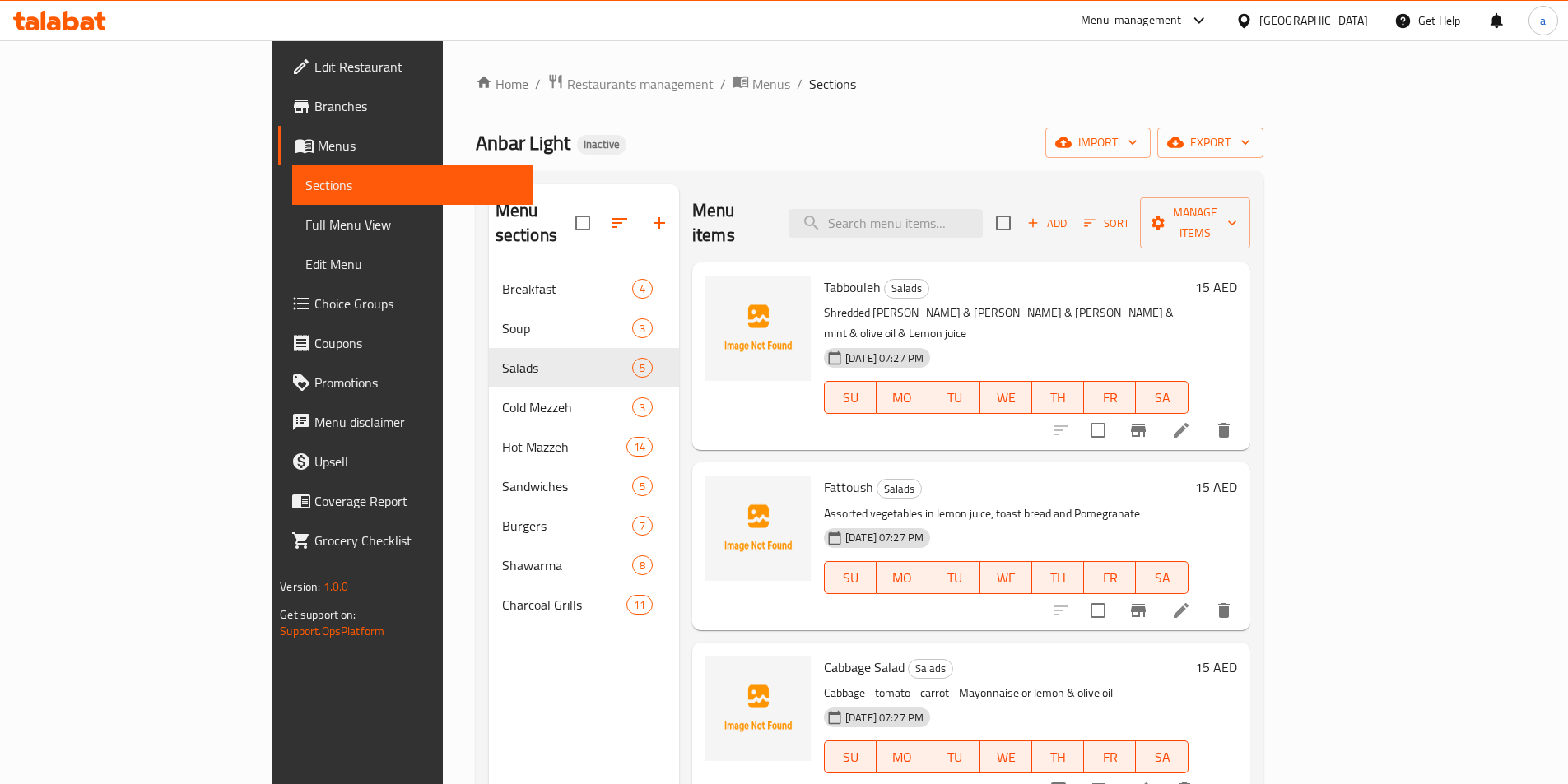
drag, startPoint x: 101, startPoint y: 224, endPoint x: 618, endPoint y: 13, distance: 558.4
click at [305, 224] on span "Full Menu View" at bounding box center [412, 224] width 215 height 20
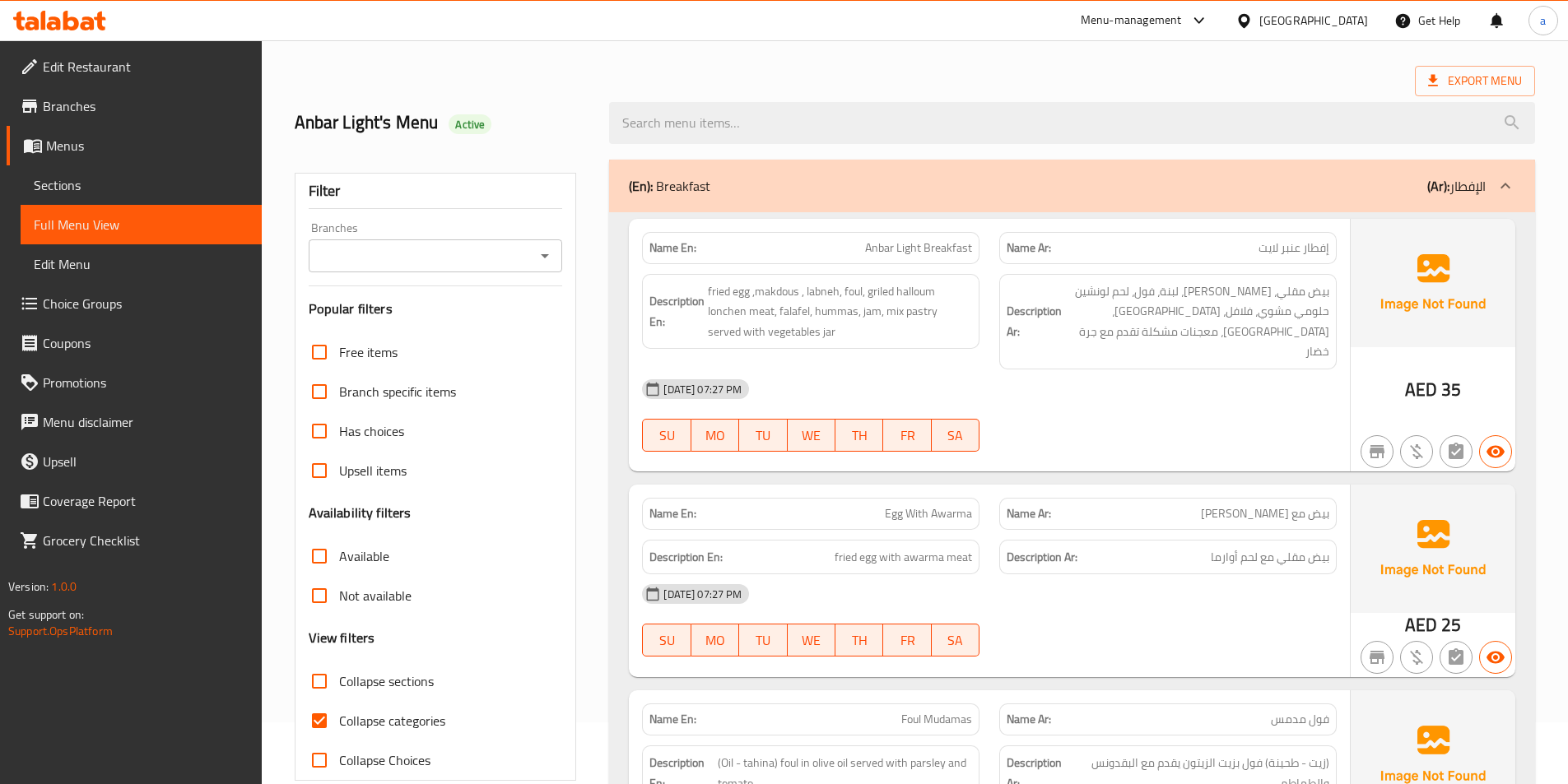
scroll to position [165, 0]
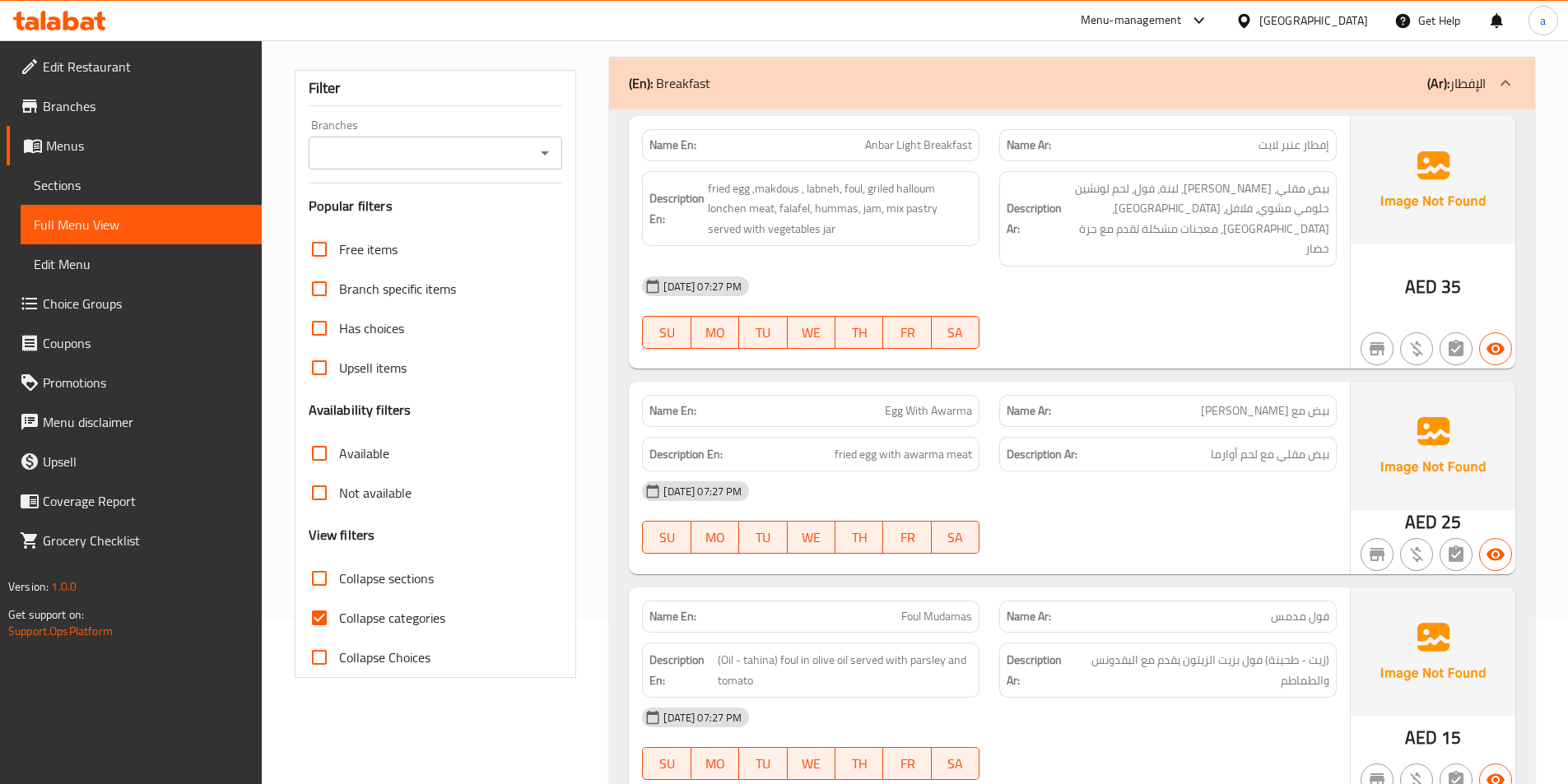
click at [371, 618] on span "Collapse categories" at bounding box center [391, 617] width 106 height 20
click at [339, 618] on input "Collapse categories" at bounding box center [319, 617] width 39 height 39
checkbox input "false"
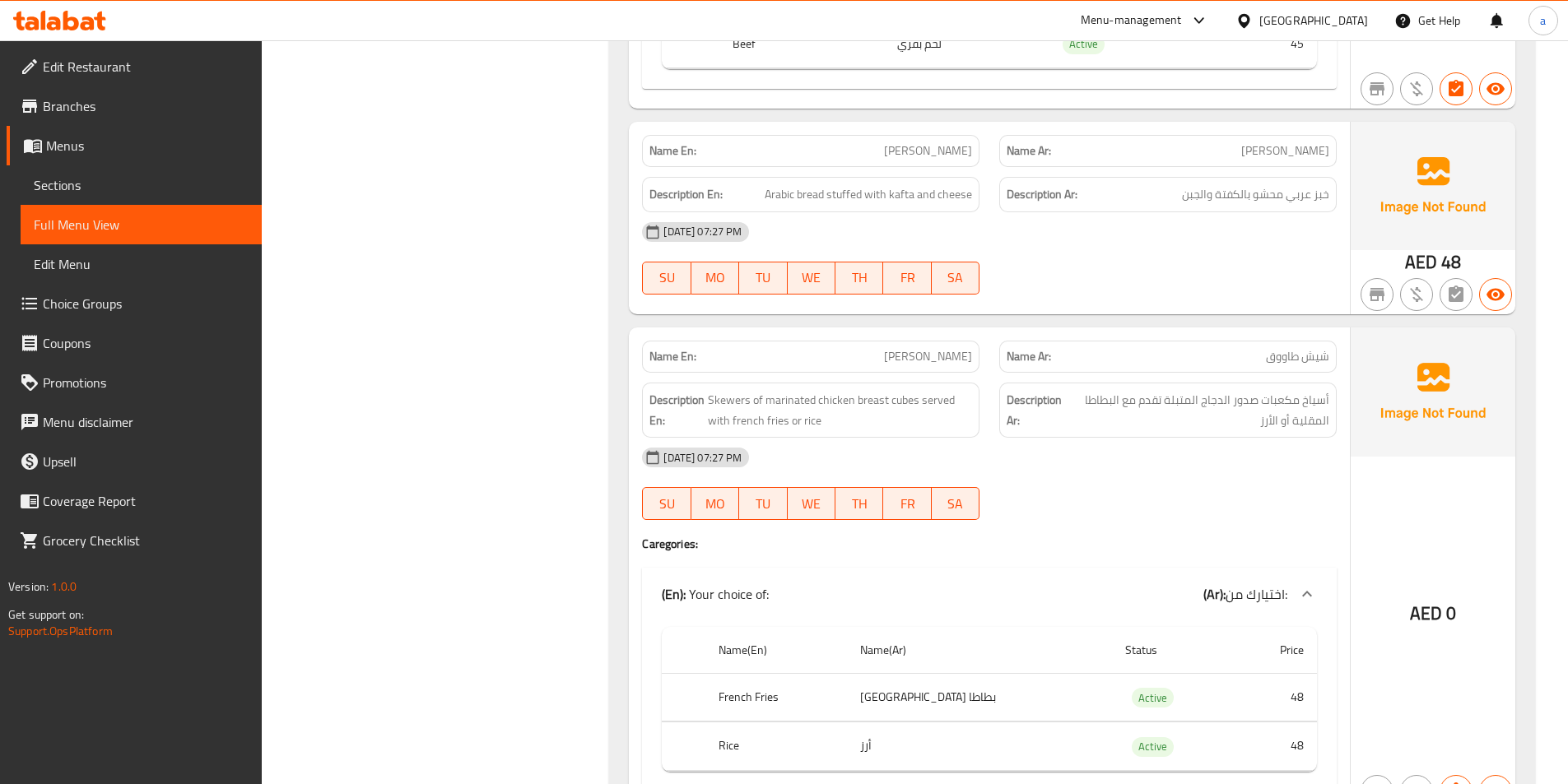
scroll to position [22334, 0]
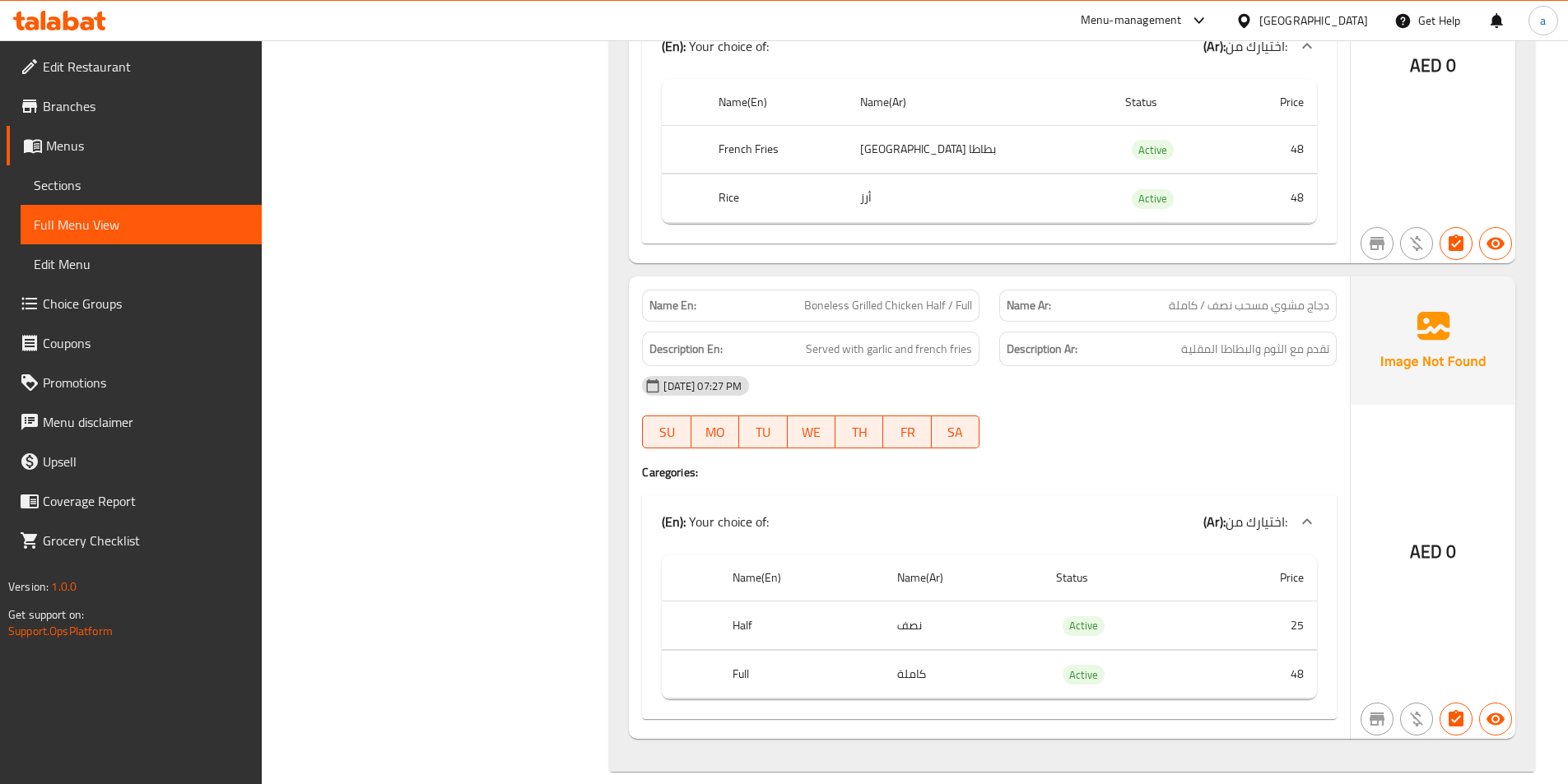
copy span "Boneless Grilled Chicken Half / Full"
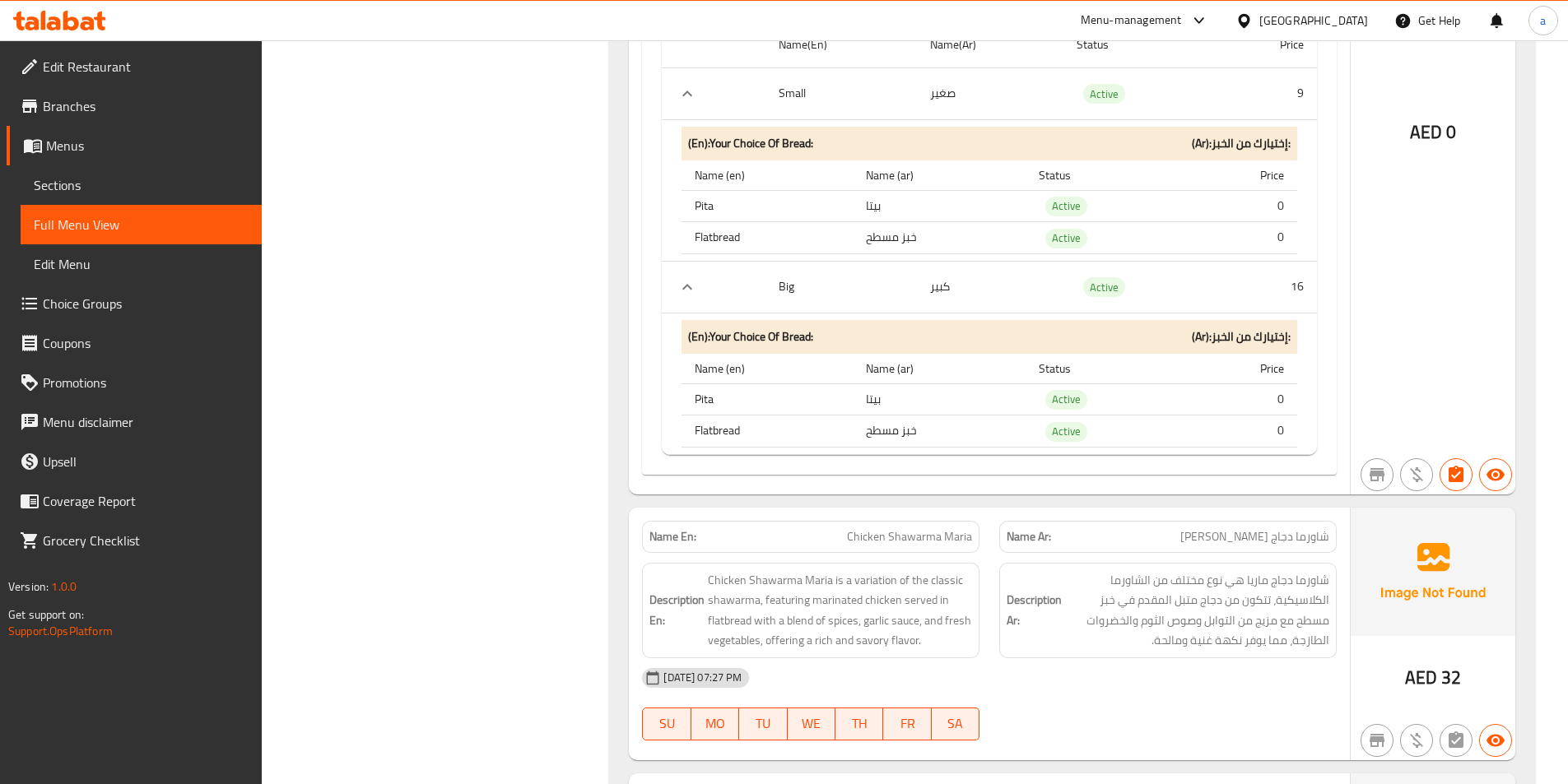
scroll to position [14486, 0]
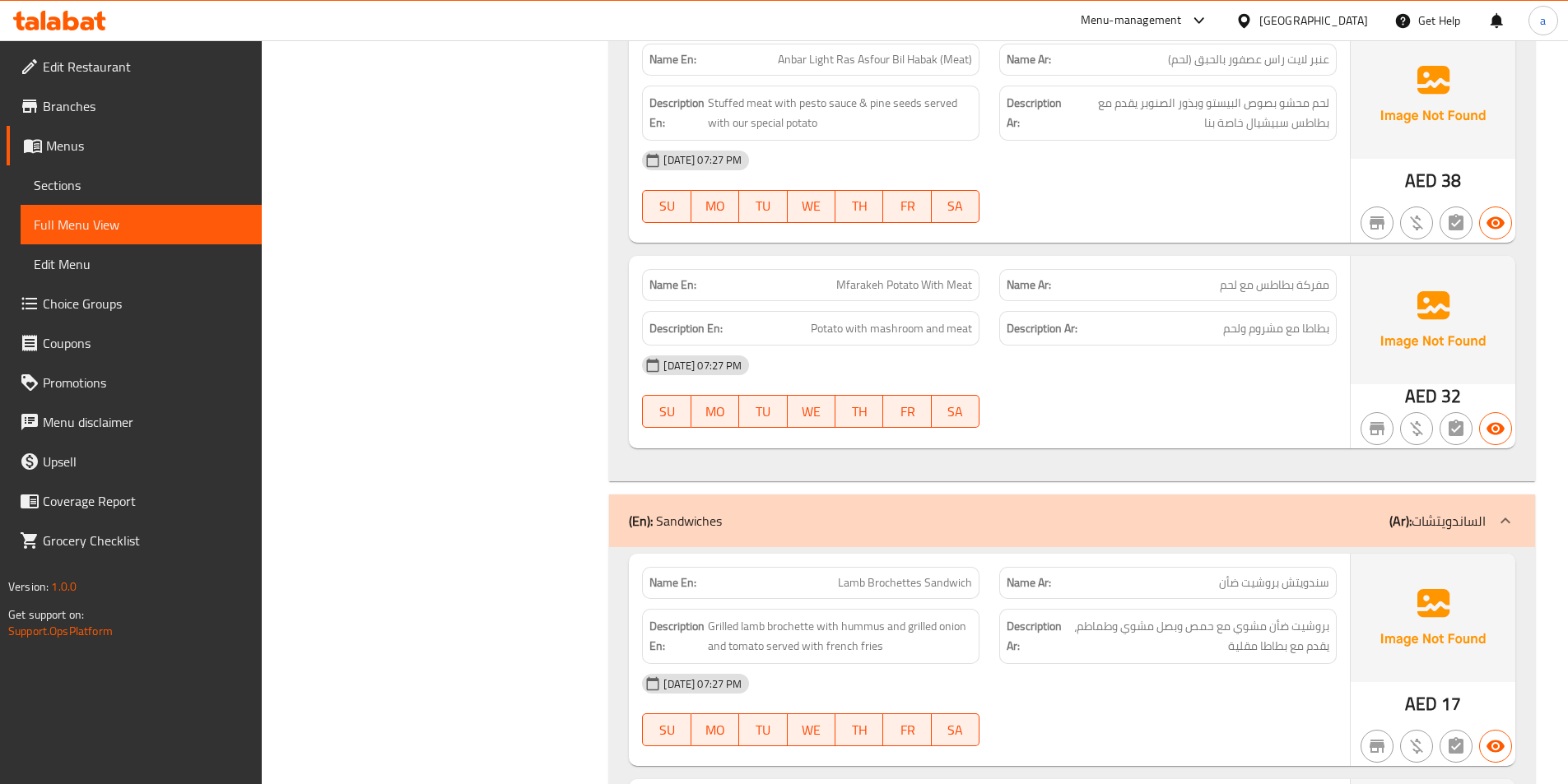
scroll to position [0, 0]
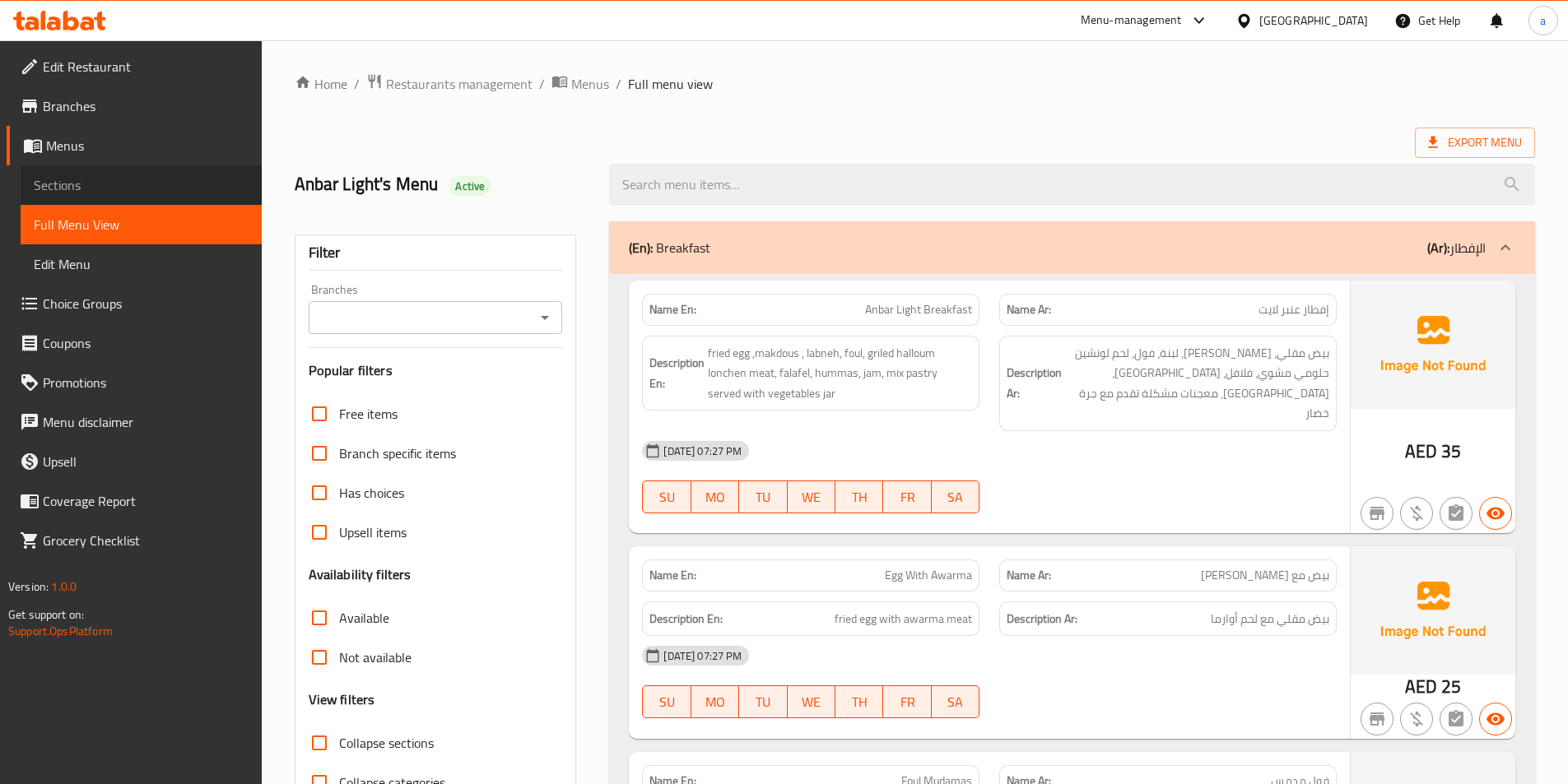
click at [74, 187] on span "Sections" at bounding box center [140, 185] width 215 height 20
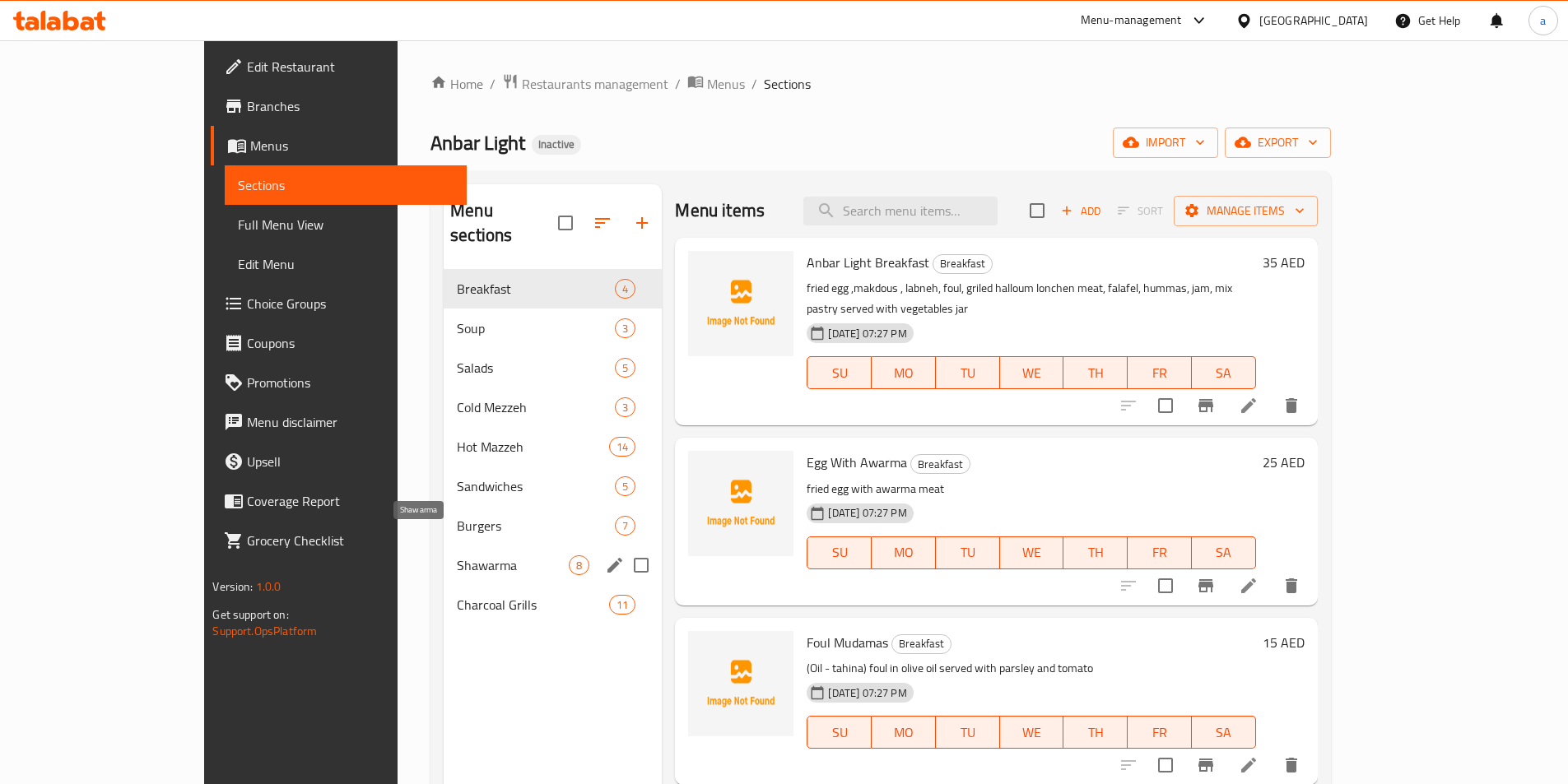
click at [457, 555] on span "Shawarma" at bounding box center [512, 565] width 112 height 20
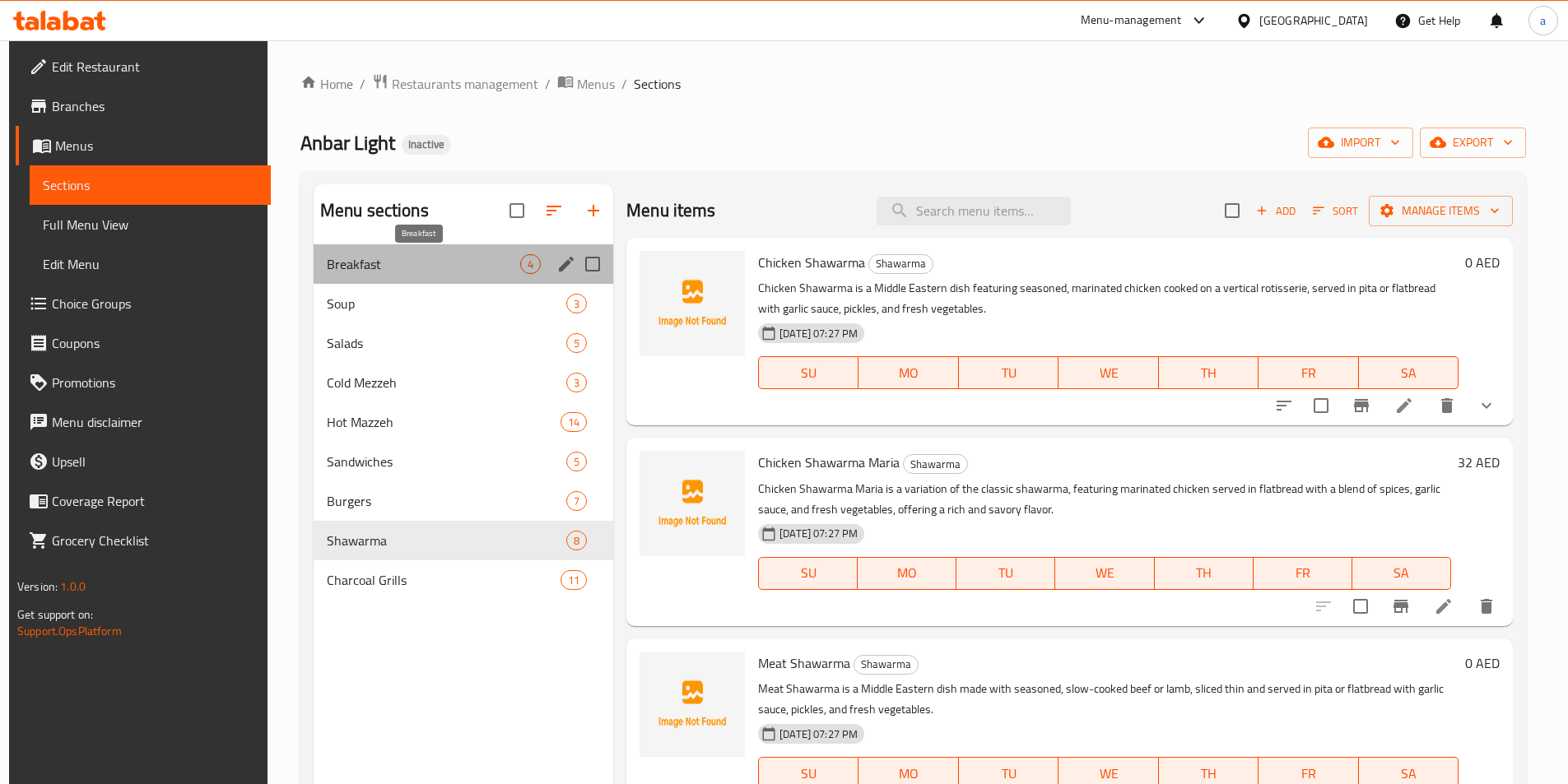
click at [425, 262] on span "Breakfast" at bounding box center [423, 264] width 194 height 20
